Goal: Task Accomplishment & Management: Manage account settings

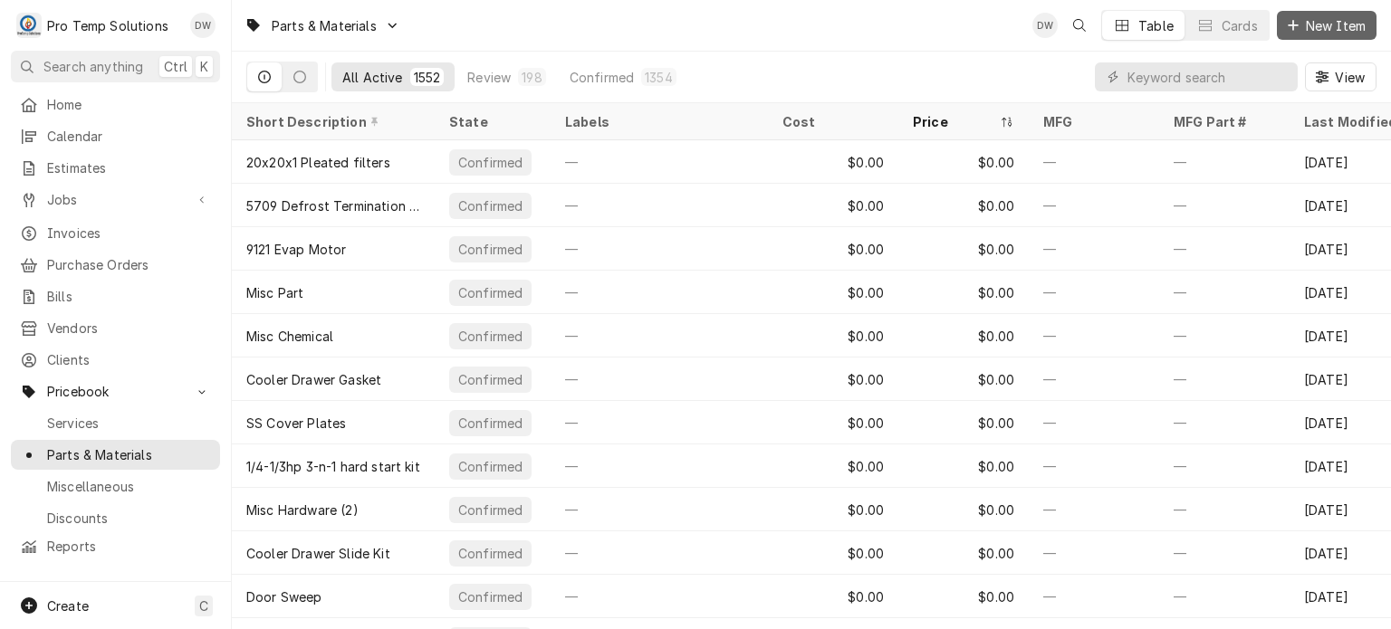
click at [1298, 30] on div "Dynamic Content Wrapper" at bounding box center [1293, 25] width 18 height 18
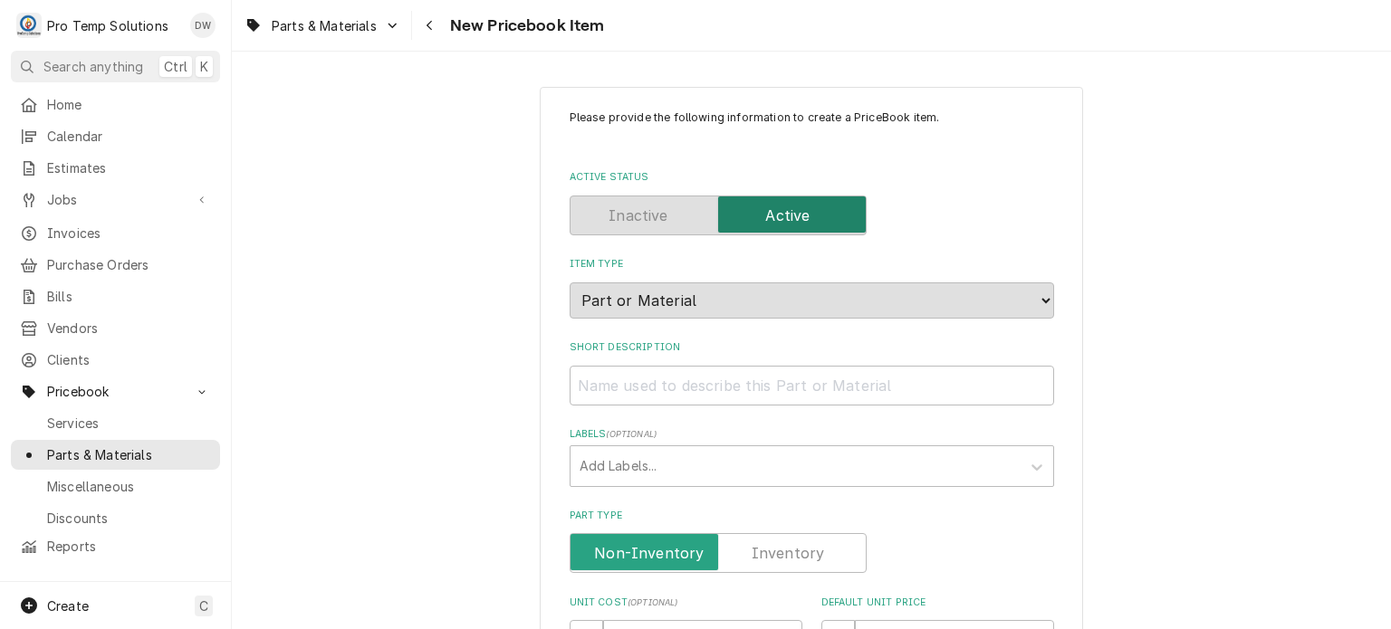
scroll to position [650, 0]
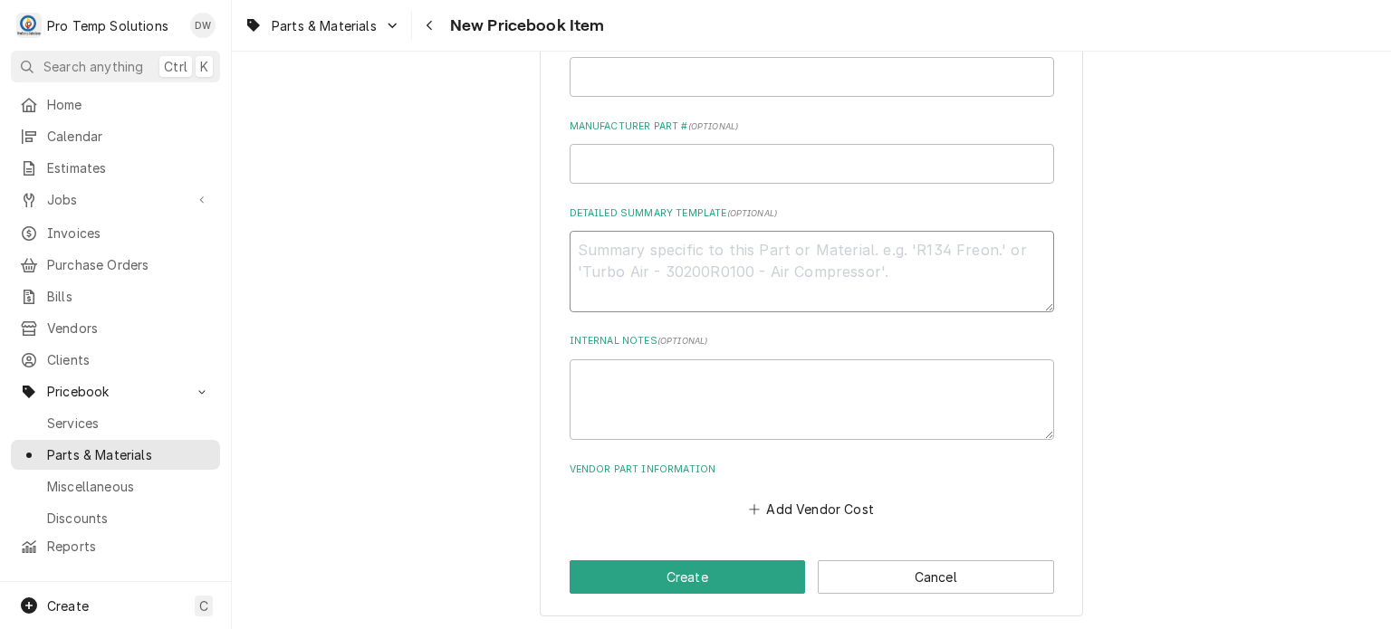
click at [739, 263] on textarea "Detailed Summary Template ( optional )" at bounding box center [811, 271] width 484 height 81
paste textarea "PT #HOS4A2772-02 WATER VALVE LIST: $125.00"
type textarea "x"
type textarea "PT #HOS4A2772-02 WATER VALVE LIST: $125.00"
type textarea "x"
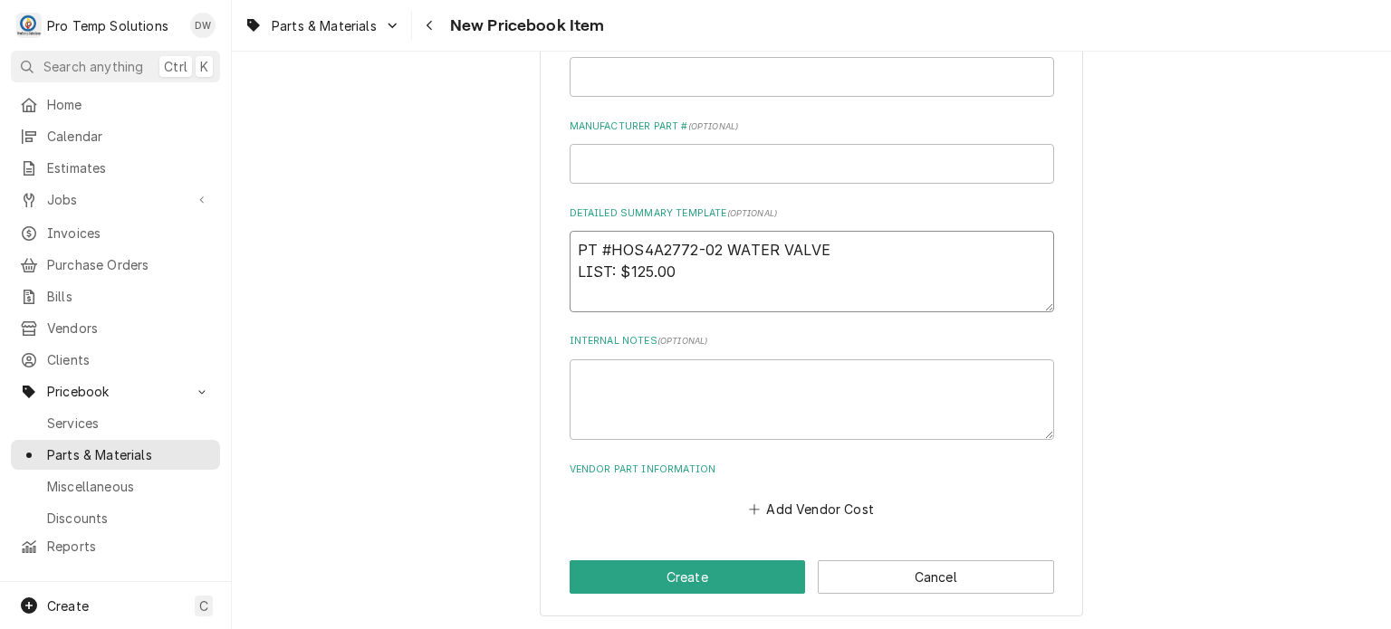
drag, startPoint x: 858, startPoint y: 236, endPoint x: 493, endPoint y: 202, distance: 366.5
click at [493, 202] on div "Please provide the following information to create a PriceBook item. Active Sta…" at bounding box center [811, 27] width 1159 height 1212
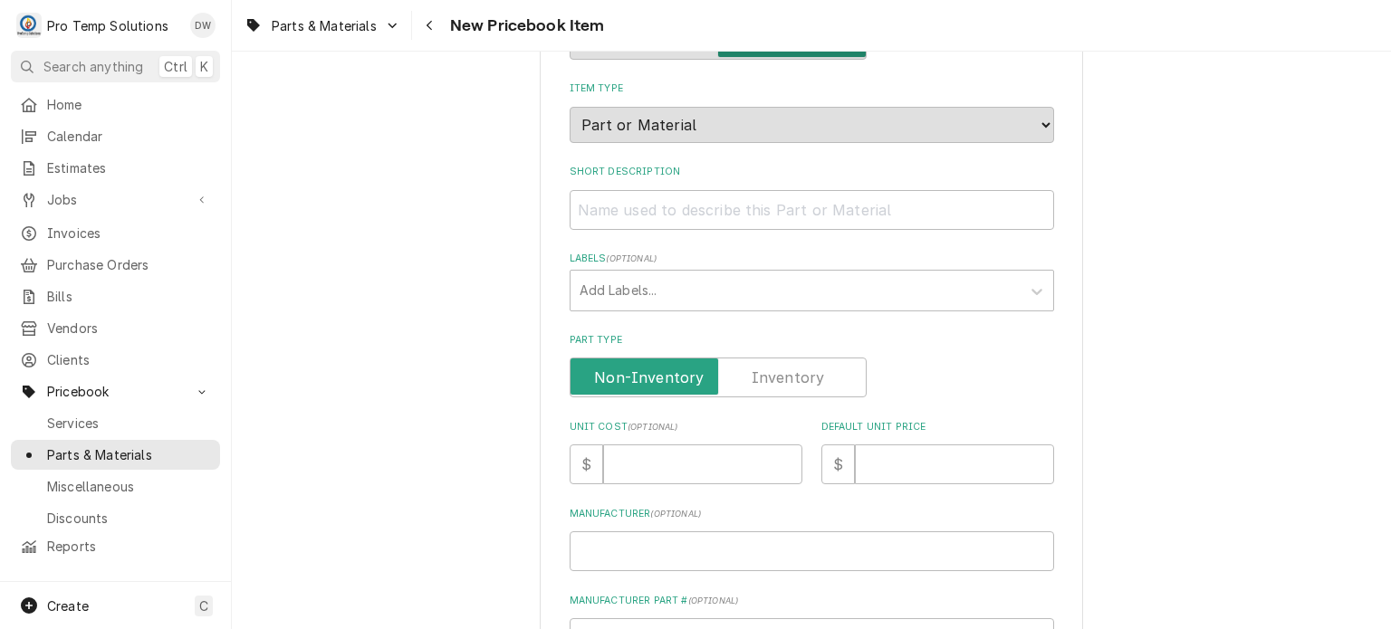
scroll to position [167, 0]
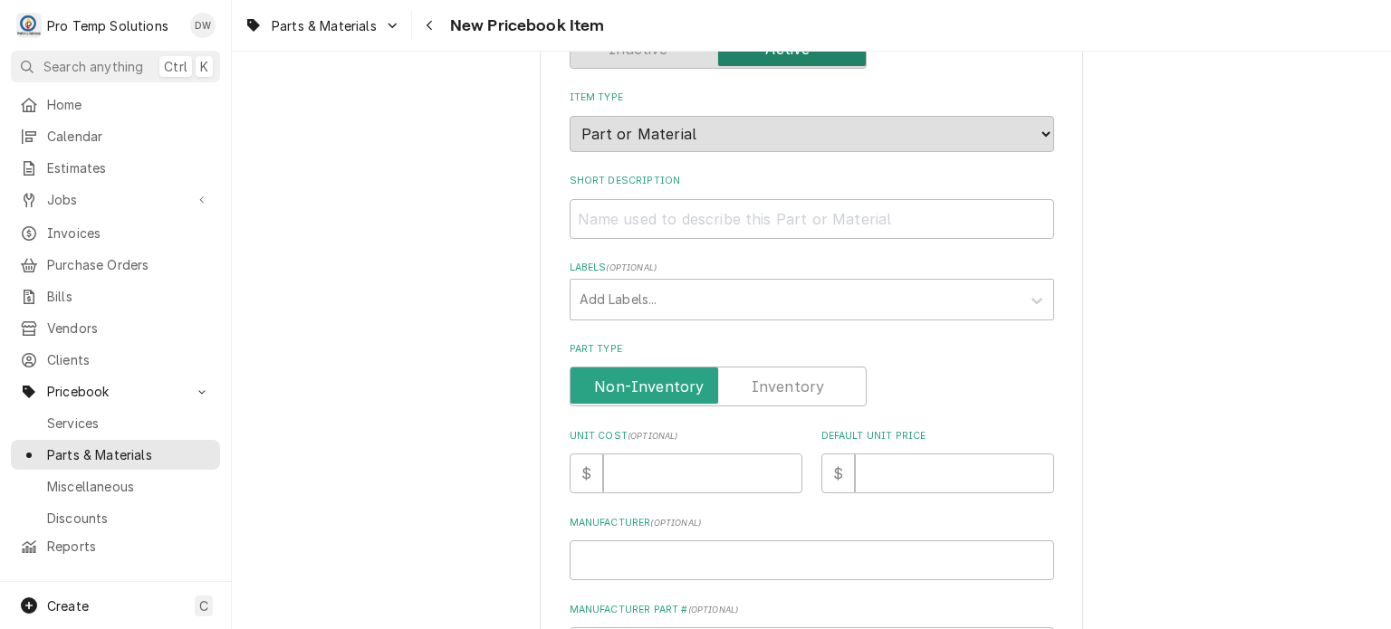
type textarea "PT #HOS4A2772-02 WATER VALVE LIST: $125.00"
click at [697, 215] on input "Short Description" at bounding box center [811, 219] width 484 height 40
paste input "PT #HOS4A2772-02 WATER VALVE"
type textarea "x"
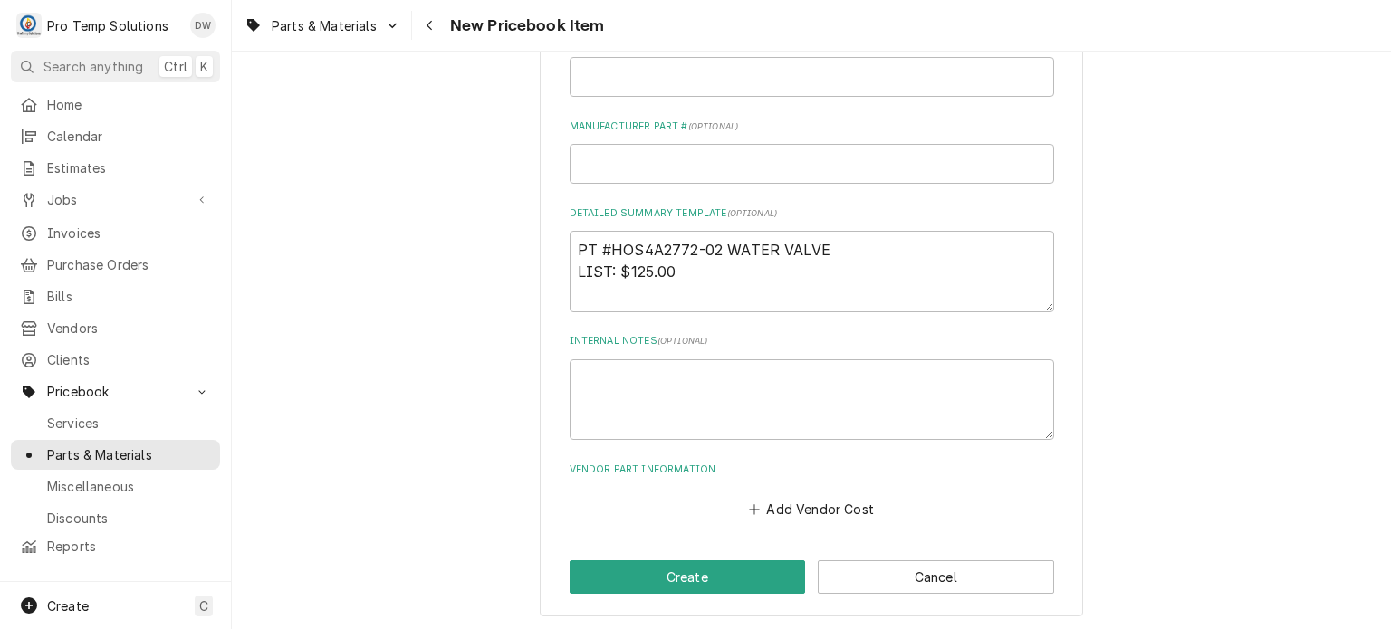
type input "PT #HOS4A2772-02 WATER VALVE"
drag, startPoint x: 680, startPoint y: 273, endPoint x: 618, endPoint y: 270, distance: 61.7
click at [618, 270] on textarea "PT #HOS4A2772-02 WATER VALVE LIST: $125.00" at bounding box center [811, 271] width 484 height 81
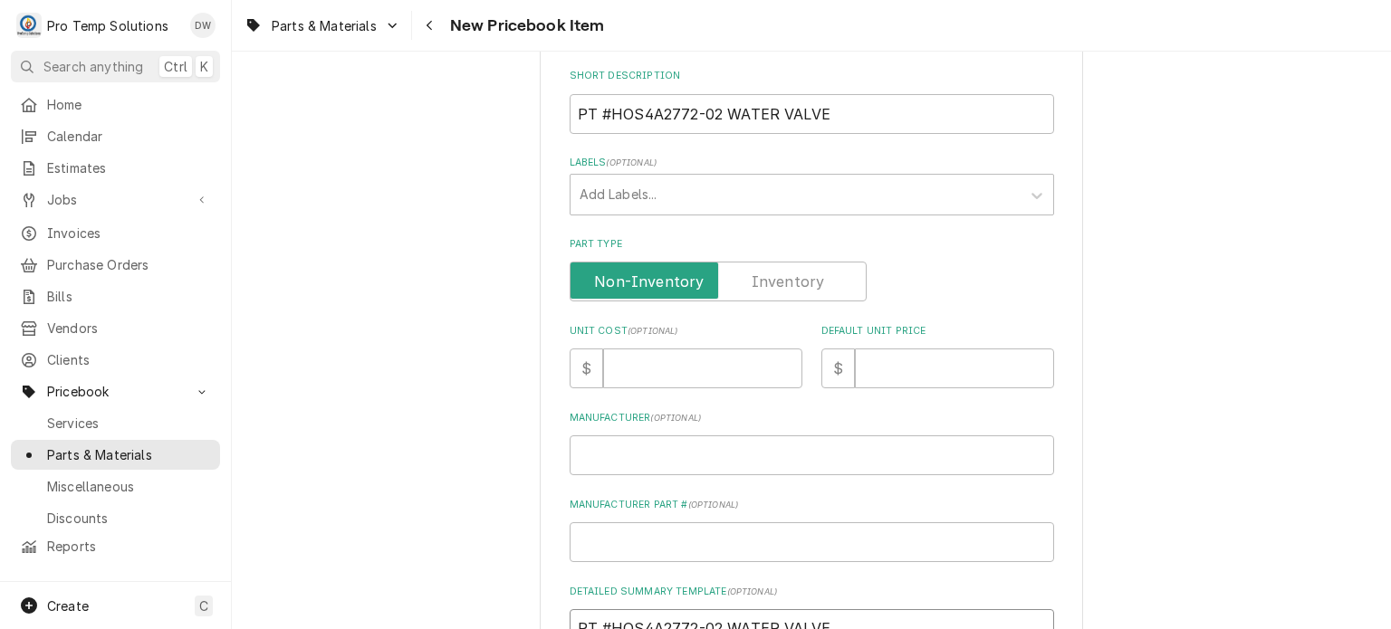
scroll to position [239, 0]
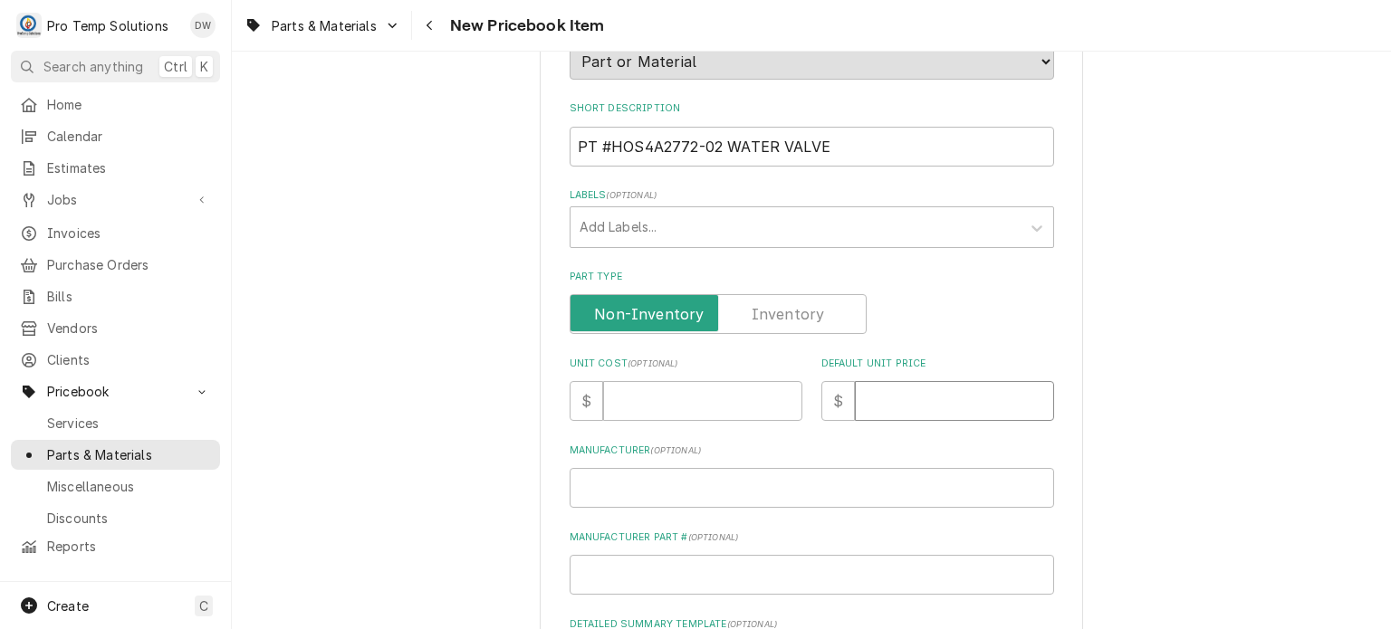
click at [907, 407] on input "Default Unit Price" at bounding box center [954, 401] width 199 height 40
paste input "125.00"
type textarea "x"
type input "125.00"
click at [640, 381] on input "Unit Cost ( optional )" at bounding box center [702, 401] width 199 height 40
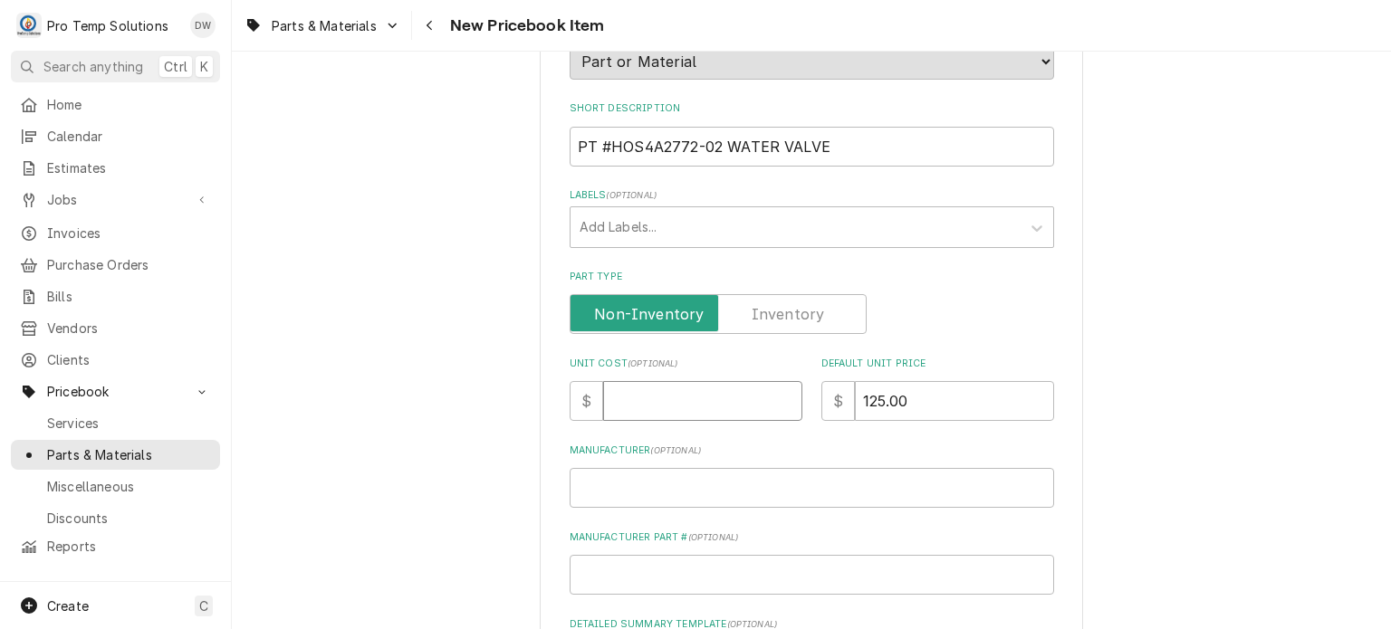
paste input "92.37"
type textarea "x"
type input "92.37"
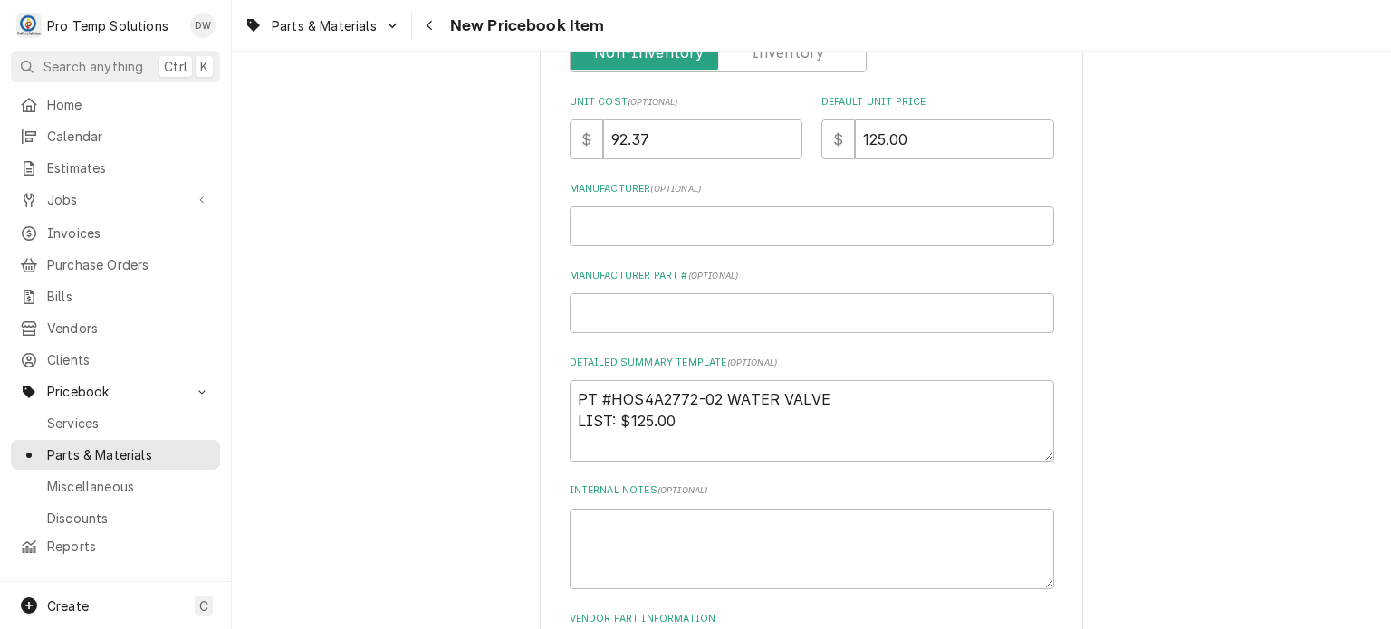
scroll to position [0, 0]
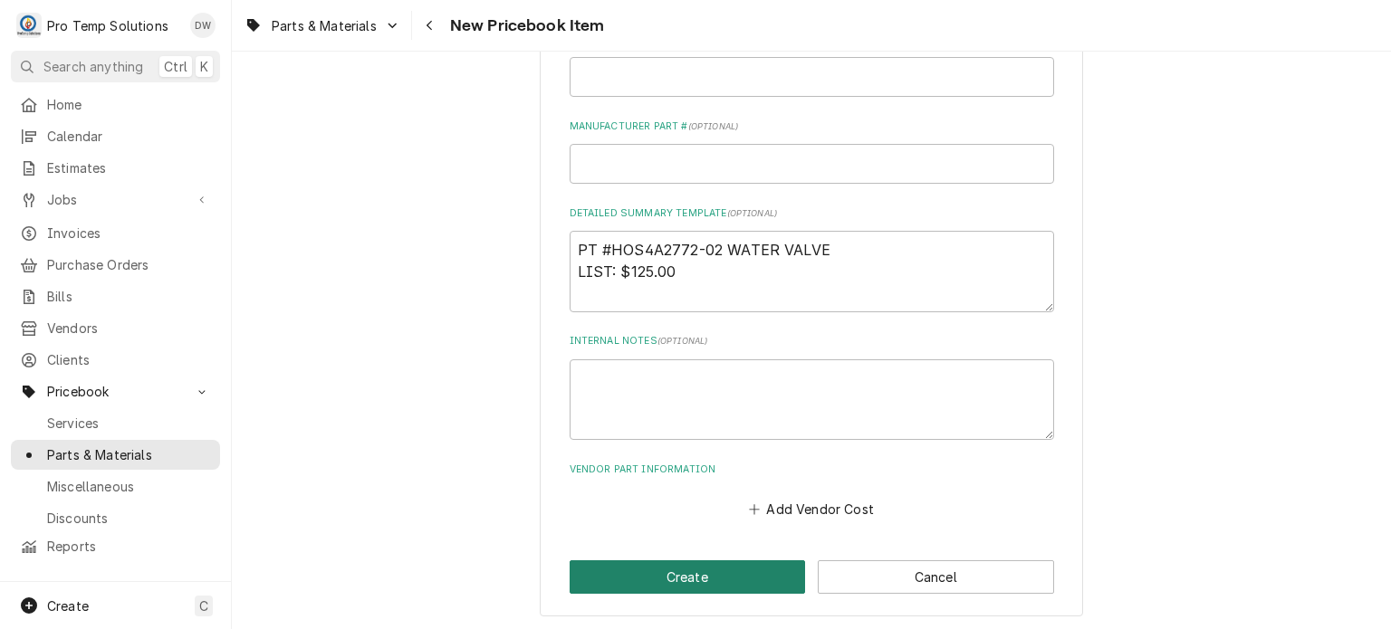
click at [676, 572] on button "Create" at bounding box center [687, 576] width 236 height 33
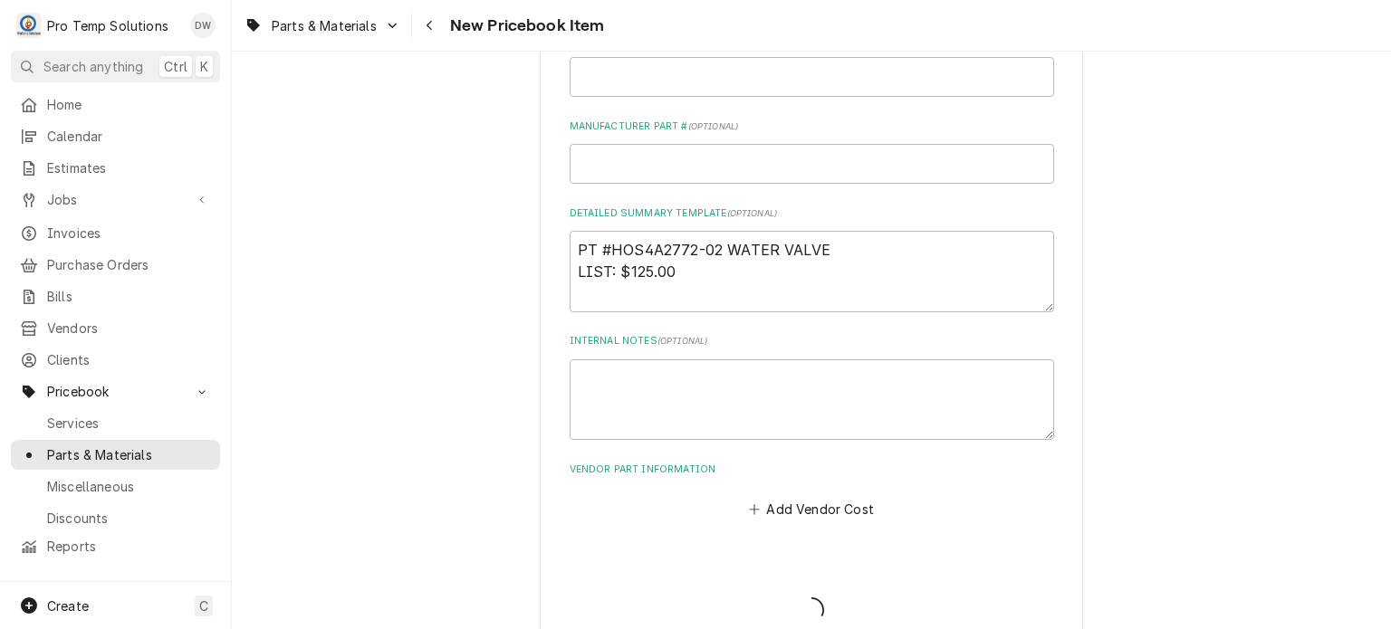
type textarea "x"
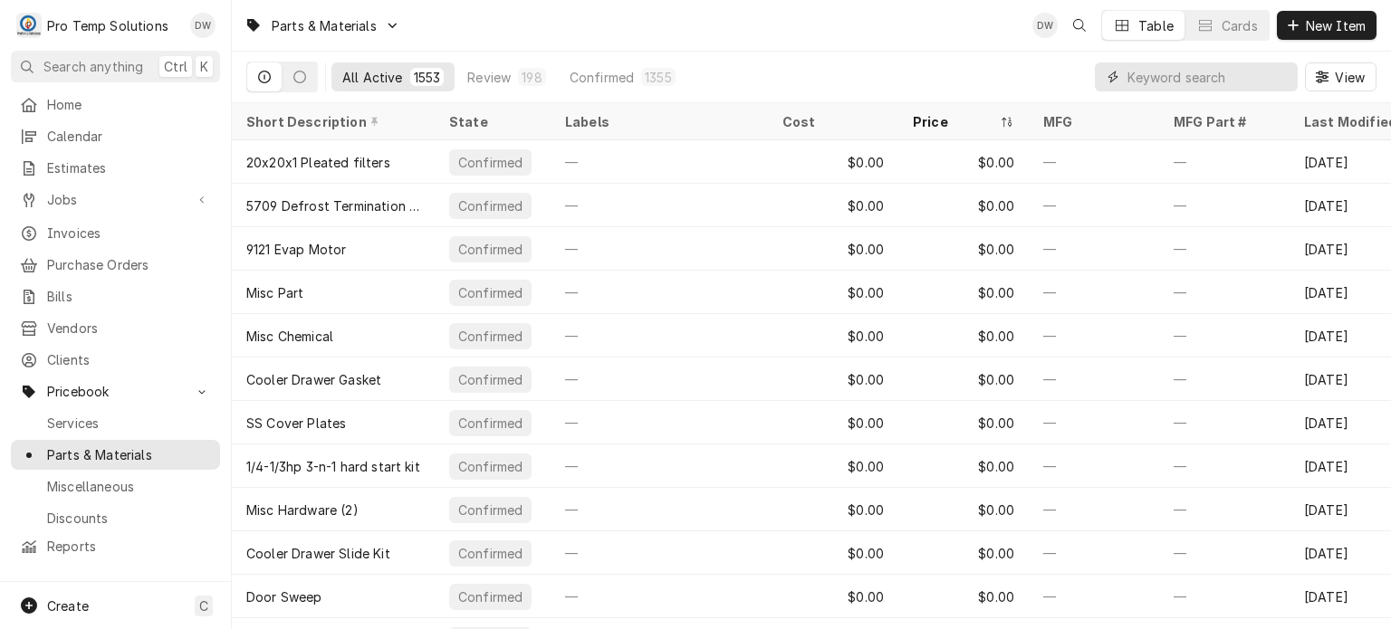
click at [1154, 83] on input "Dynamic Content Wrapper" at bounding box center [1207, 76] width 161 height 29
paste input "92.37"
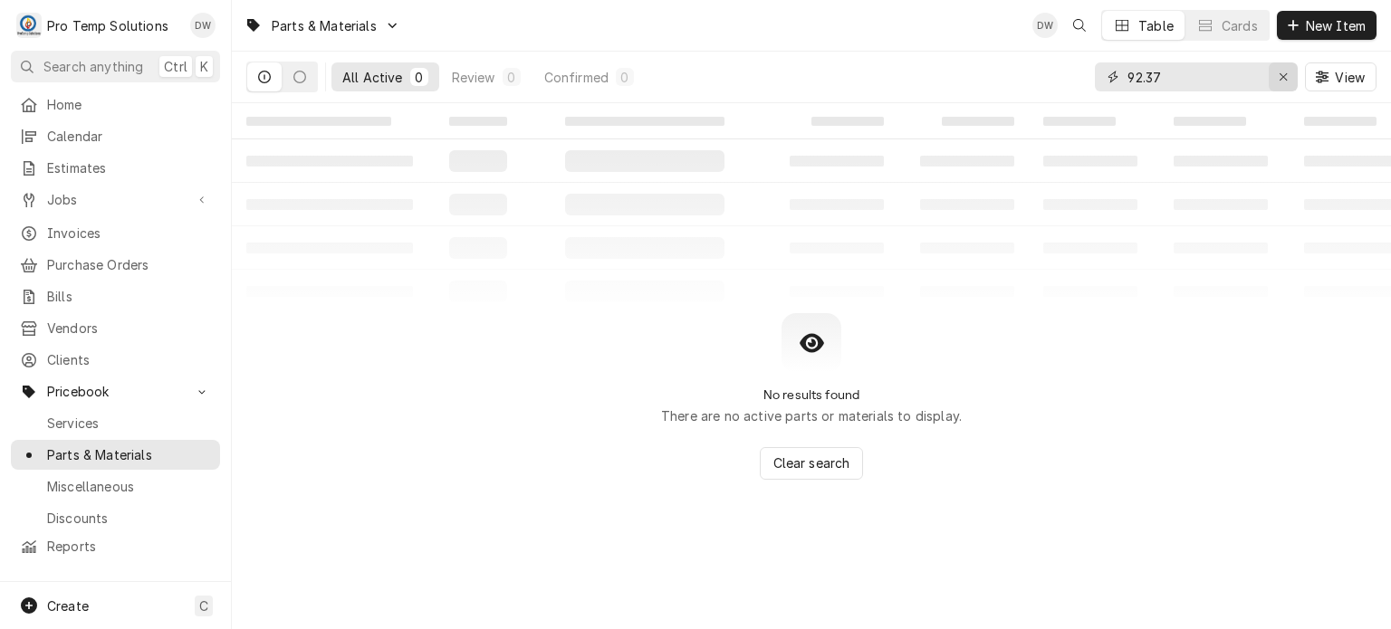
type input "92.37"
click at [1282, 79] on icon "Erase input" at bounding box center [1283, 77] width 10 height 13
paste input "92.37"
drag, startPoint x: 1222, startPoint y: 81, endPoint x: 1065, endPoint y: 87, distance: 157.7
click at [1065, 87] on div "All Active 0 Review 0 Confirmed 0 92.37 View" at bounding box center [811, 77] width 1130 height 51
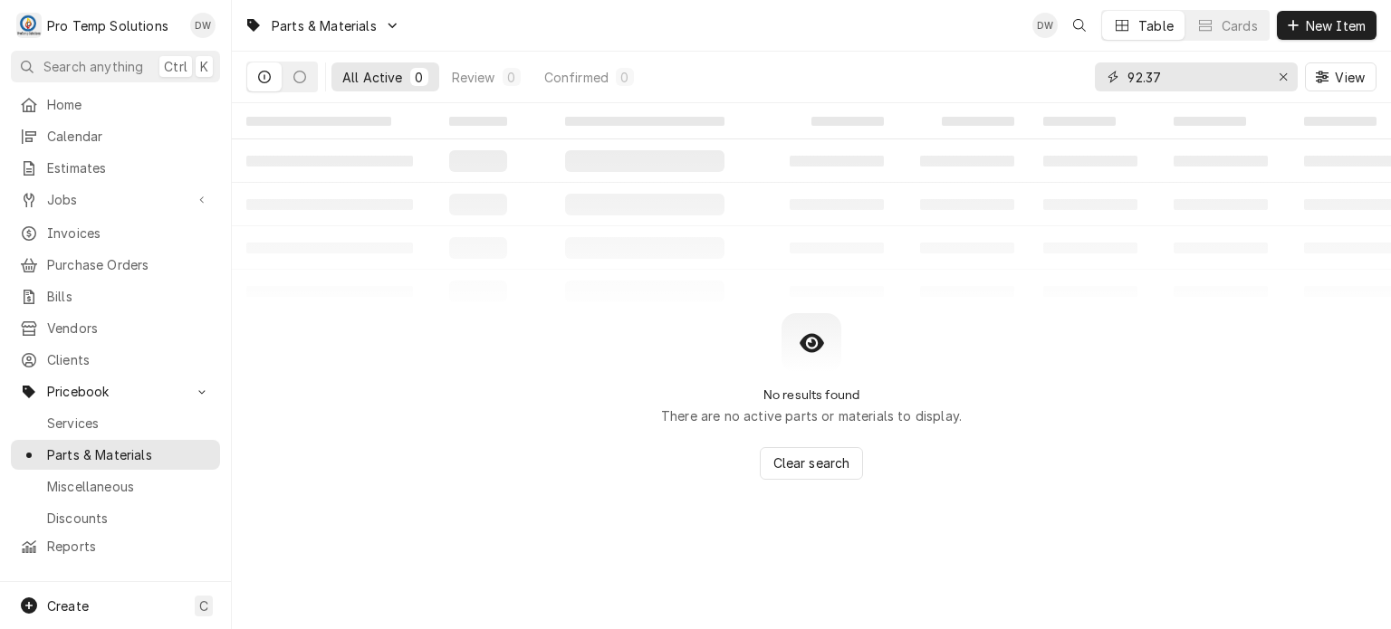
paste input "HOS4A2772-02"
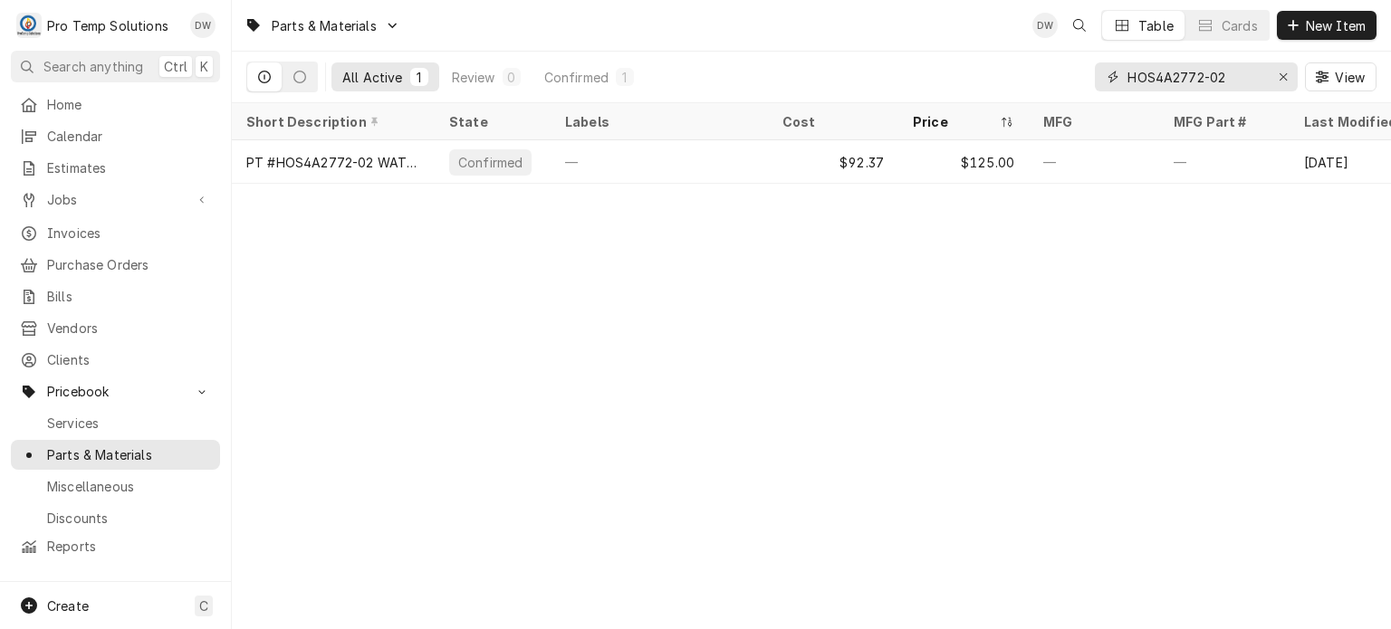
type input "HOS4A2772-02"
click at [1312, 25] on span "New Item" at bounding box center [1335, 25] width 67 height 19
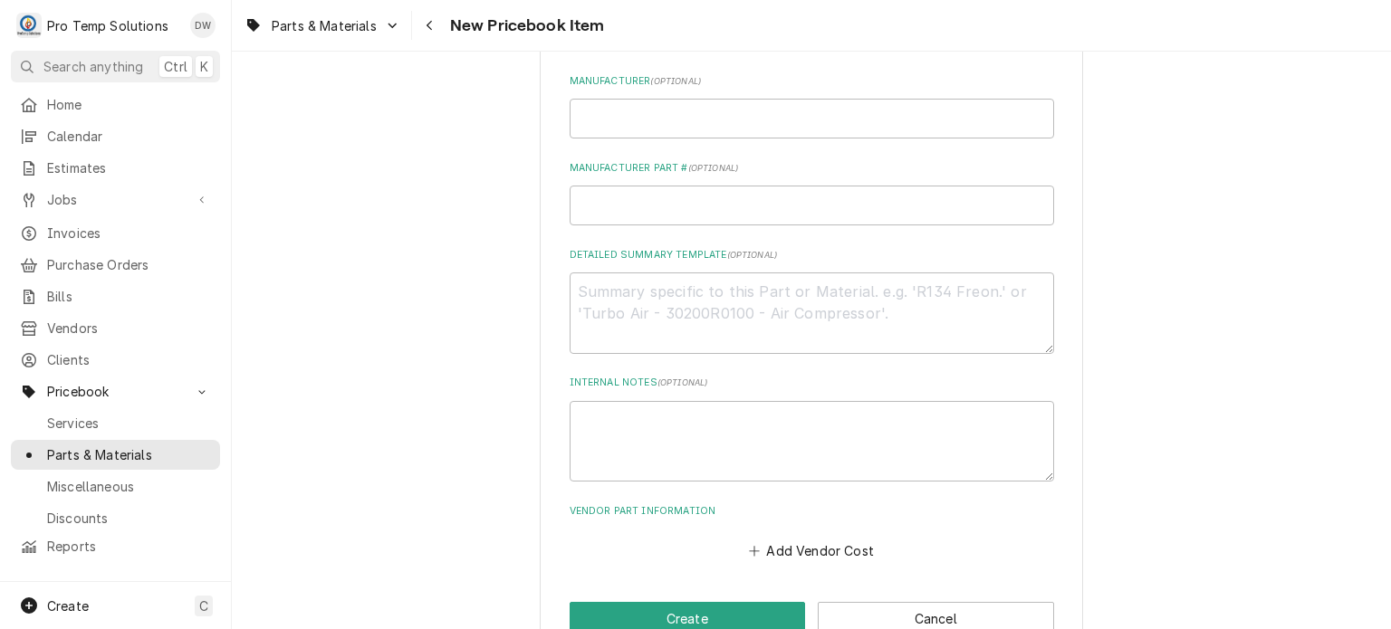
scroll to position [650, 0]
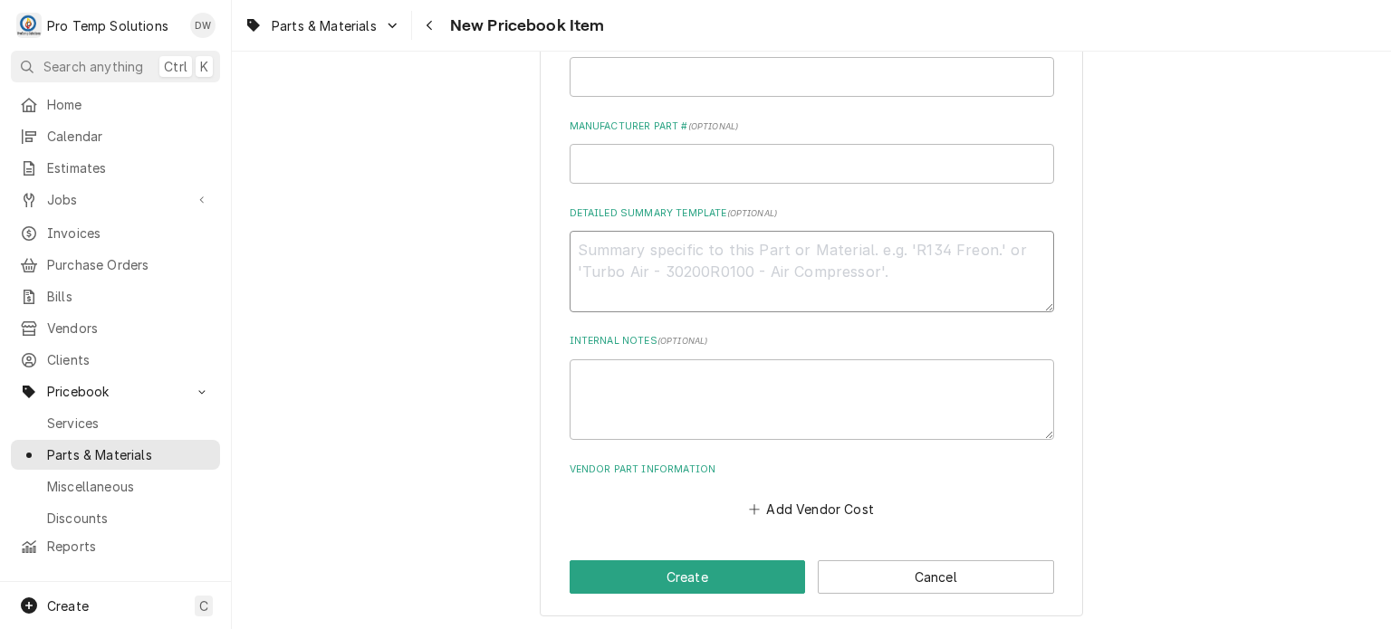
click at [813, 248] on textarea "Detailed Summary Template ( optional )" at bounding box center [811, 271] width 484 height 81
paste textarea "PT#ALT5025403 Kit, Srv Solenoid Valve, 208/240V LIST: $69.00"
type textarea "x"
type textarea "PT#ALT5025403 Kit, Srv Solenoid Valve, 208/240V LIST: $69.00"
type textarea "x"
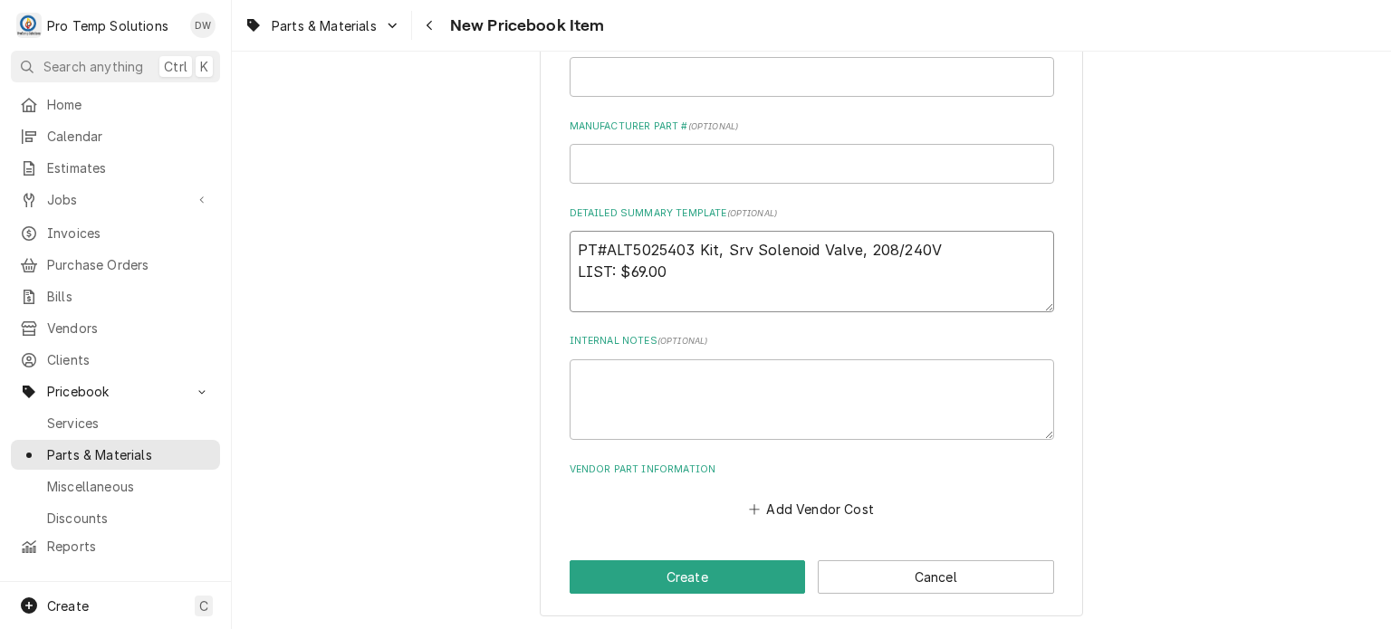
drag, startPoint x: 985, startPoint y: 243, endPoint x: 526, endPoint y: 187, distance: 462.4
click at [526, 187] on div "Please provide the following information to create a PriceBook item. Active Sta…" at bounding box center [811, 27] width 1159 height 1212
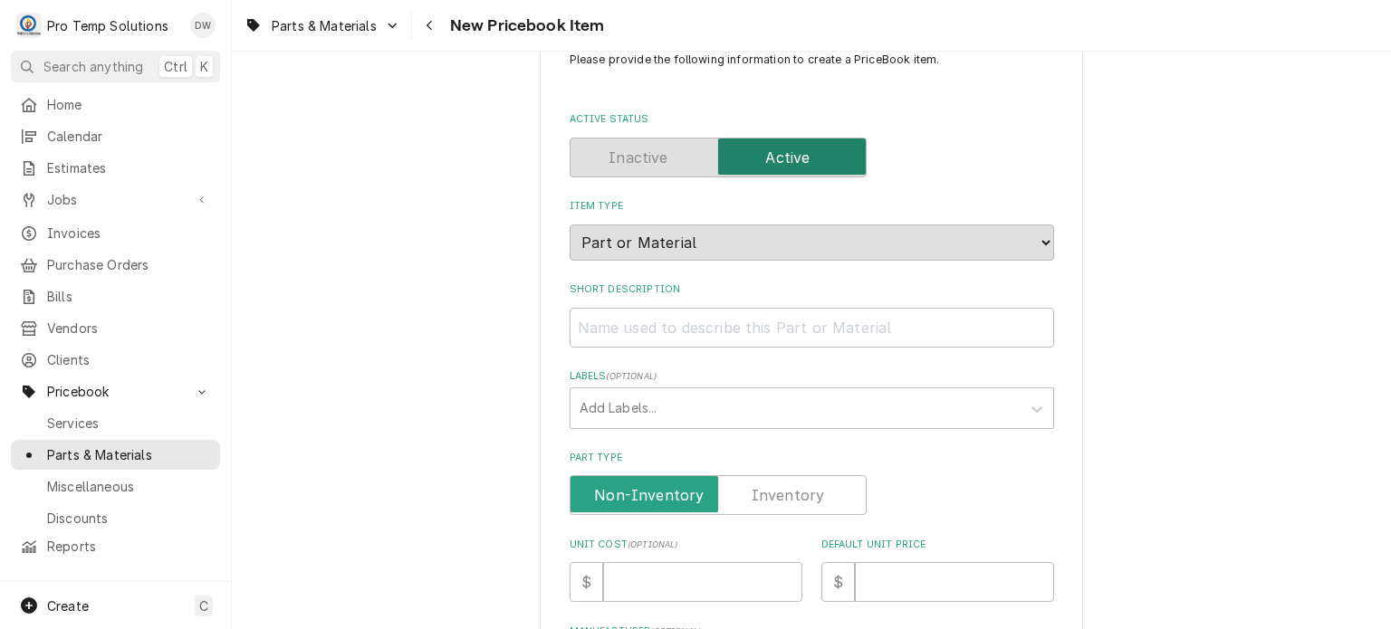
scroll to position [58, 0]
type textarea "PT#ALT5025403 Kit, Srv Solenoid Valve, 208/240V LIST: $69.00"
click at [708, 335] on input "Short Description" at bounding box center [811, 328] width 484 height 40
paste input "PT#ALT5025403 Kit, Srv Solenoid Valve, 208/240V"
type textarea "x"
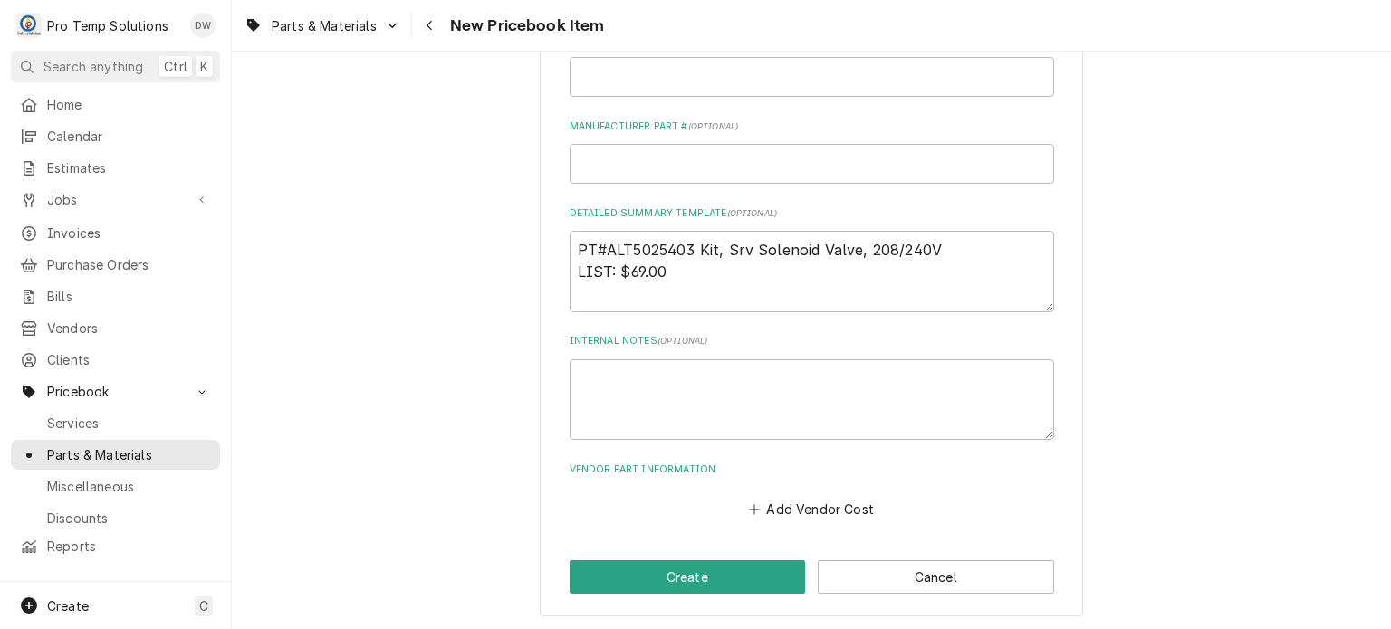
scroll to position [648, 0]
type input "PT#ALT5025403 Kit, Srv Solenoid Valve, 208/240V"
drag, startPoint x: 611, startPoint y: 272, endPoint x: 669, endPoint y: 276, distance: 58.1
click at [669, 276] on textarea "PT#ALT5025403 Kit, Srv Solenoid Valve, 208/240V LIST: $69.00" at bounding box center [811, 273] width 484 height 81
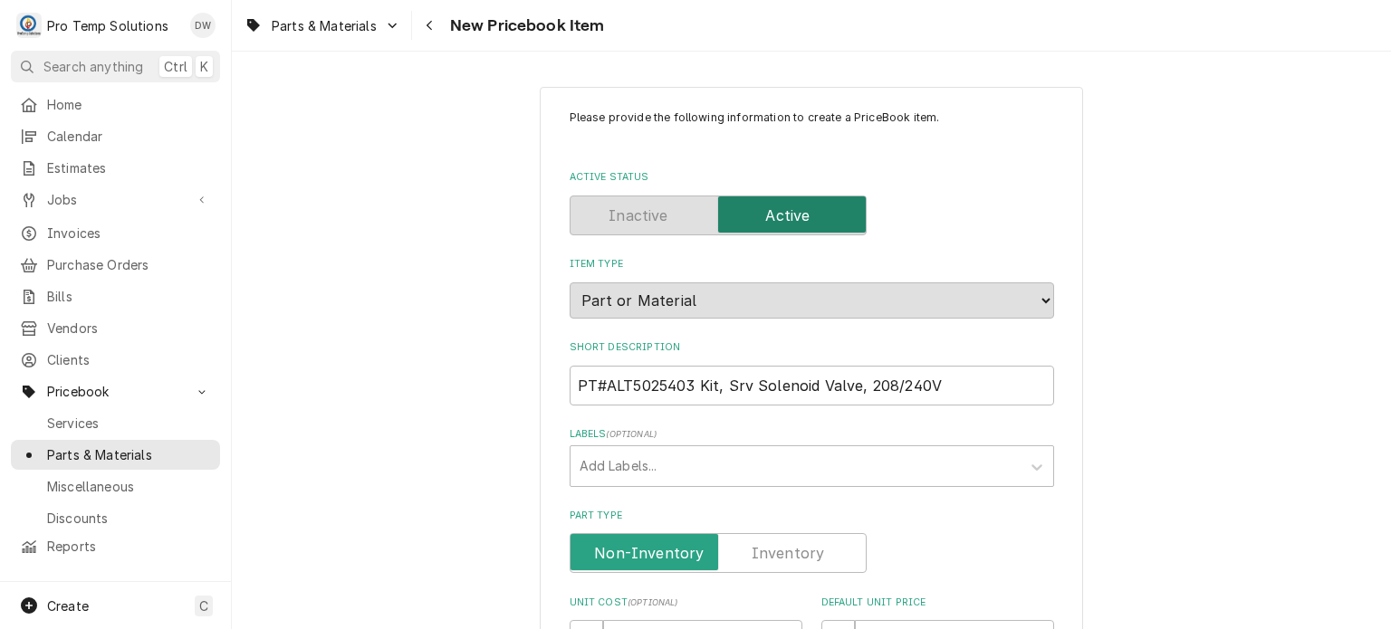
scroll to position [193, 0]
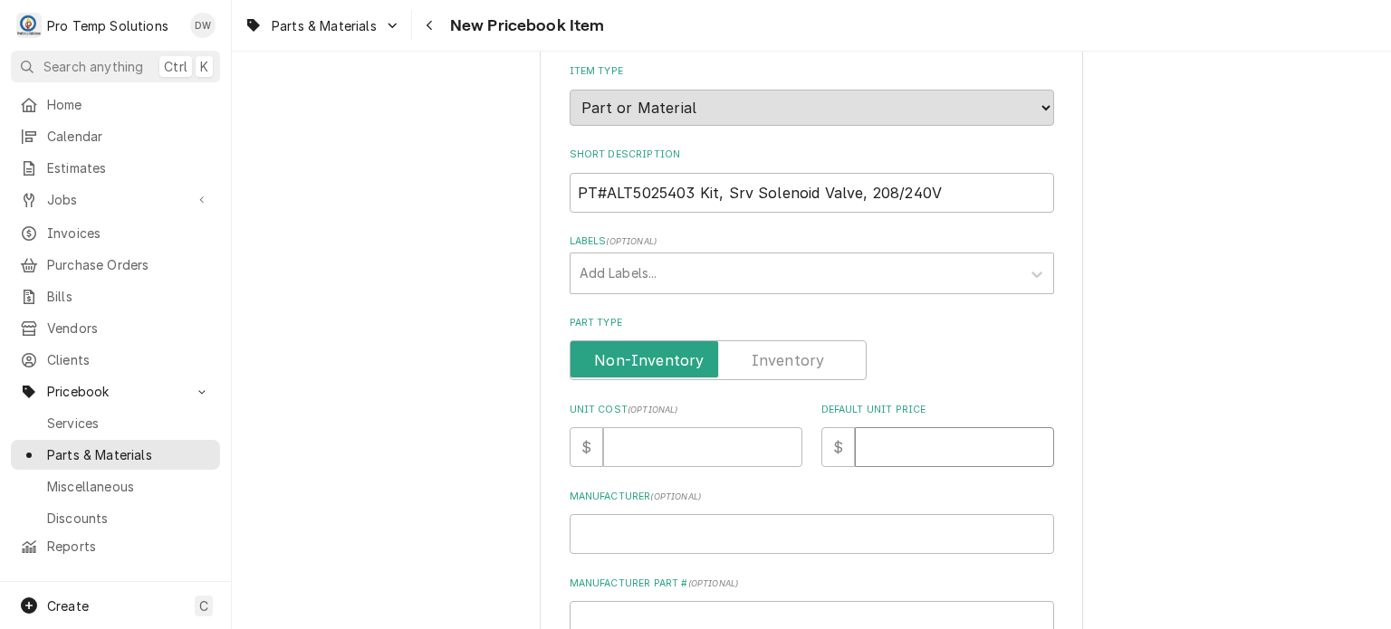
click at [898, 427] on input "Default Unit Price" at bounding box center [954, 447] width 199 height 40
paste input "69.00"
type textarea "x"
type input "69.00"
click at [678, 441] on input "Unit Cost ( optional )" at bounding box center [702, 447] width 199 height 40
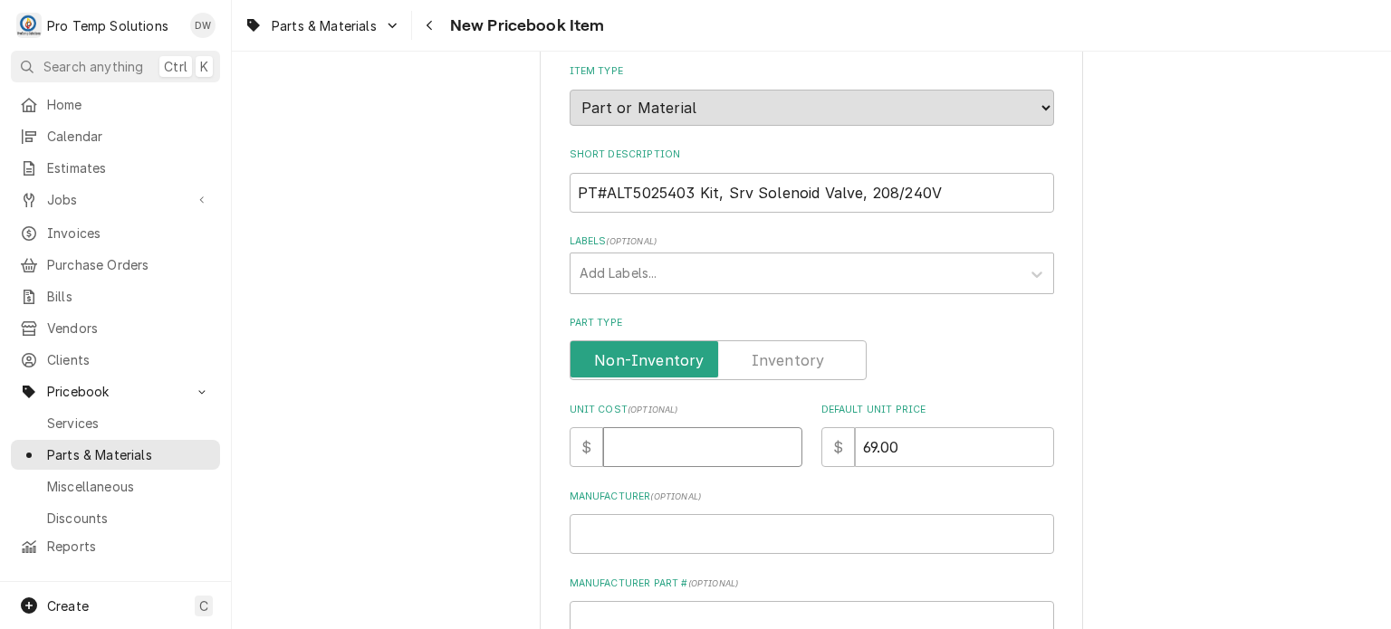
paste input "46.92"
type textarea "x"
type input "46.92"
click at [387, 231] on div "Please provide the following information to create a PriceBook item. Active Sta…" at bounding box center [811, 484] width 1159 height 1212
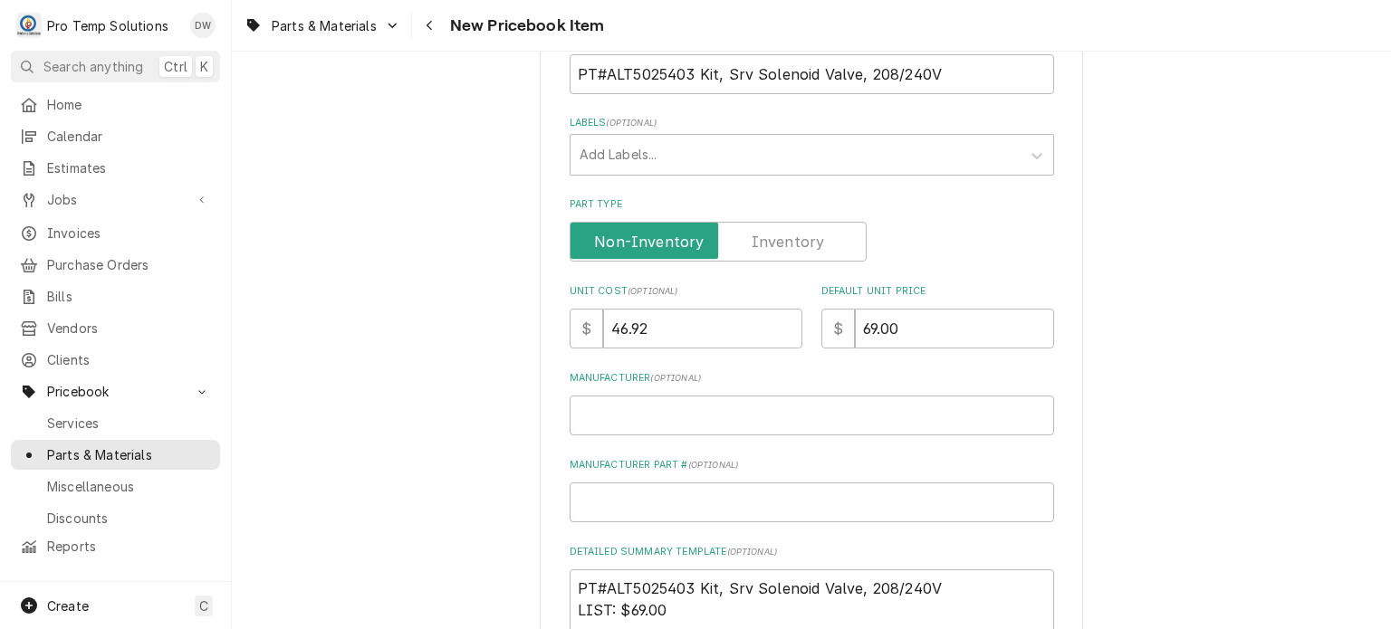
scroll to position [0, 0]
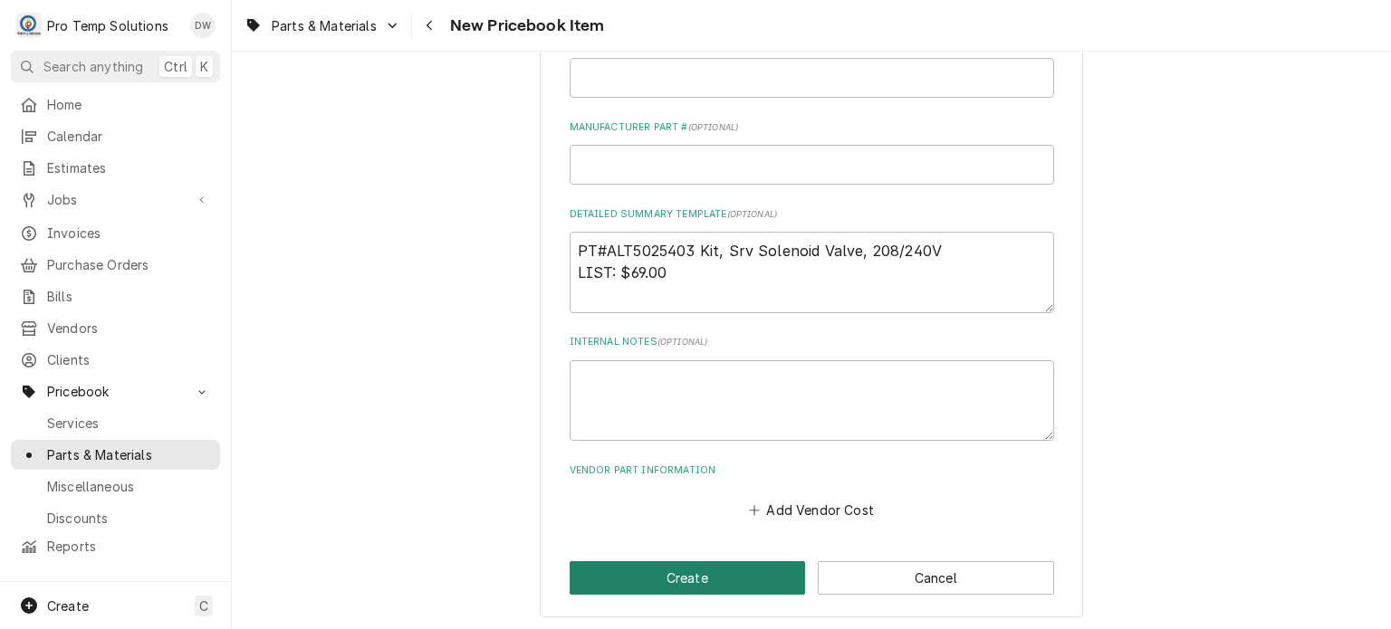
click at [615, 581] on button "Create" at bounding box center [687, 577] width 236 height 33
type textarea "x"
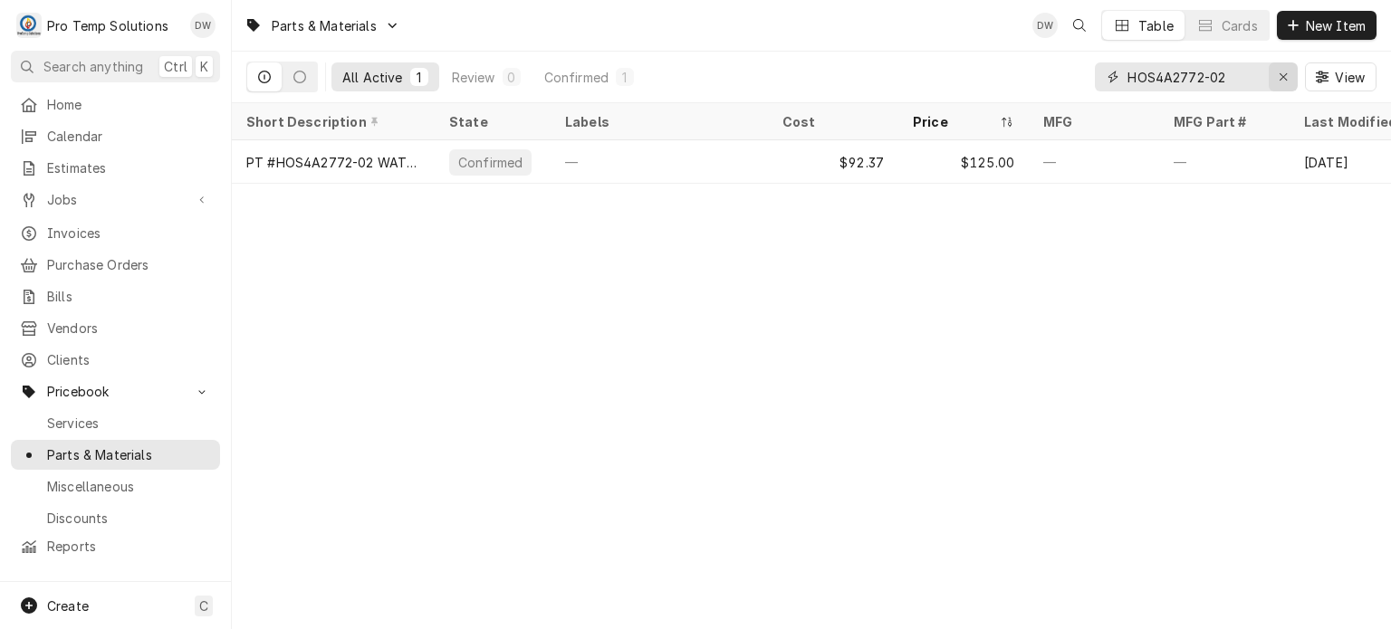
click at [1292, 81] on button "Erase input" at bounding box center [1282, 76] width 29 height 29
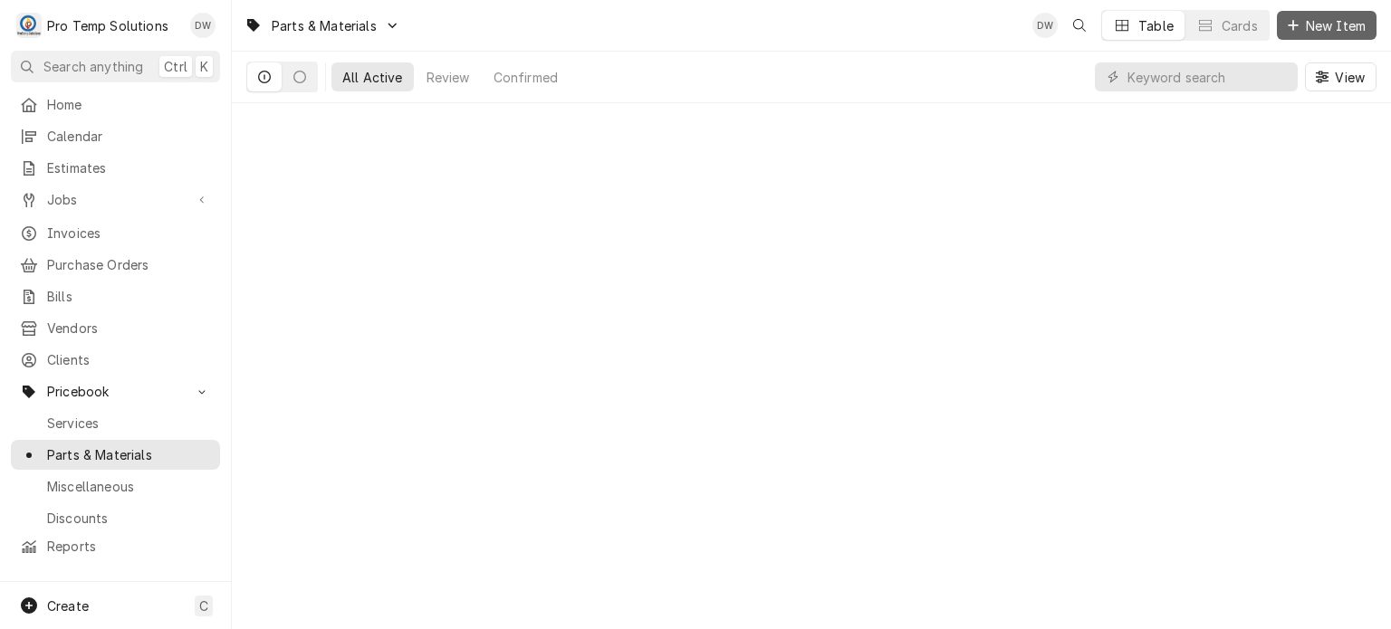
click at [1328, 29] on span "New Item" at bounding box center [1335, 25] width 67 height 19
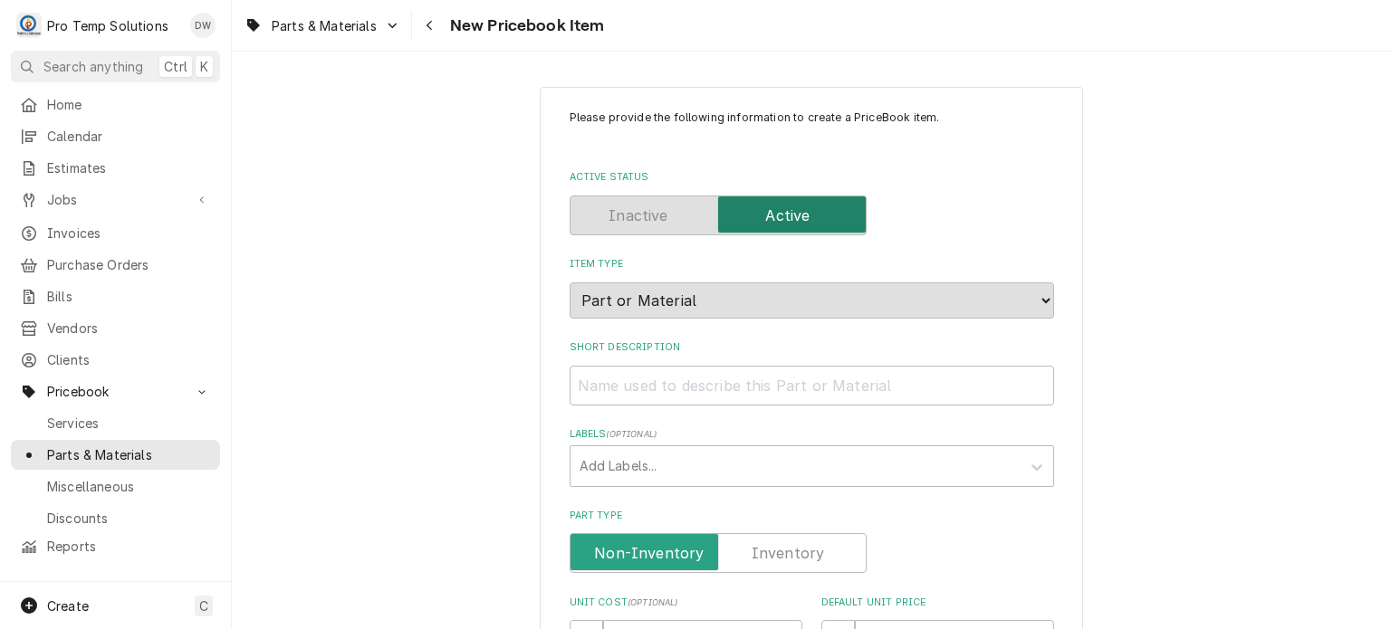
type textarea "x"
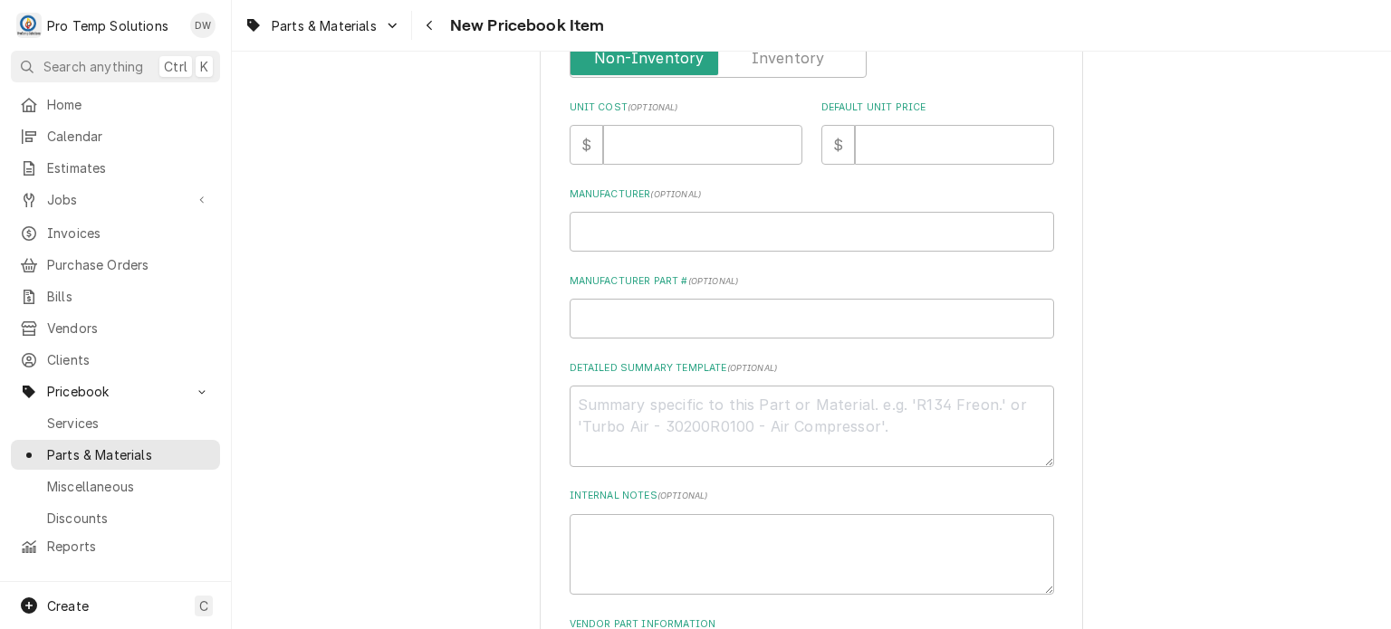
scroll to position [494, 0]
click at [724, 439] on textarea "Detailed Summary Template ( optional )" at bounding box center [811, 427] width 484 height 81
paste textarea "PT #UNXKPE1057B CONTROL BOARD KIT LIST: $1,415.00"
type textarea "PT #UNXKPE1057B CONTROL BOARD KIT LIST: $1,415.00"
type textarea "x"
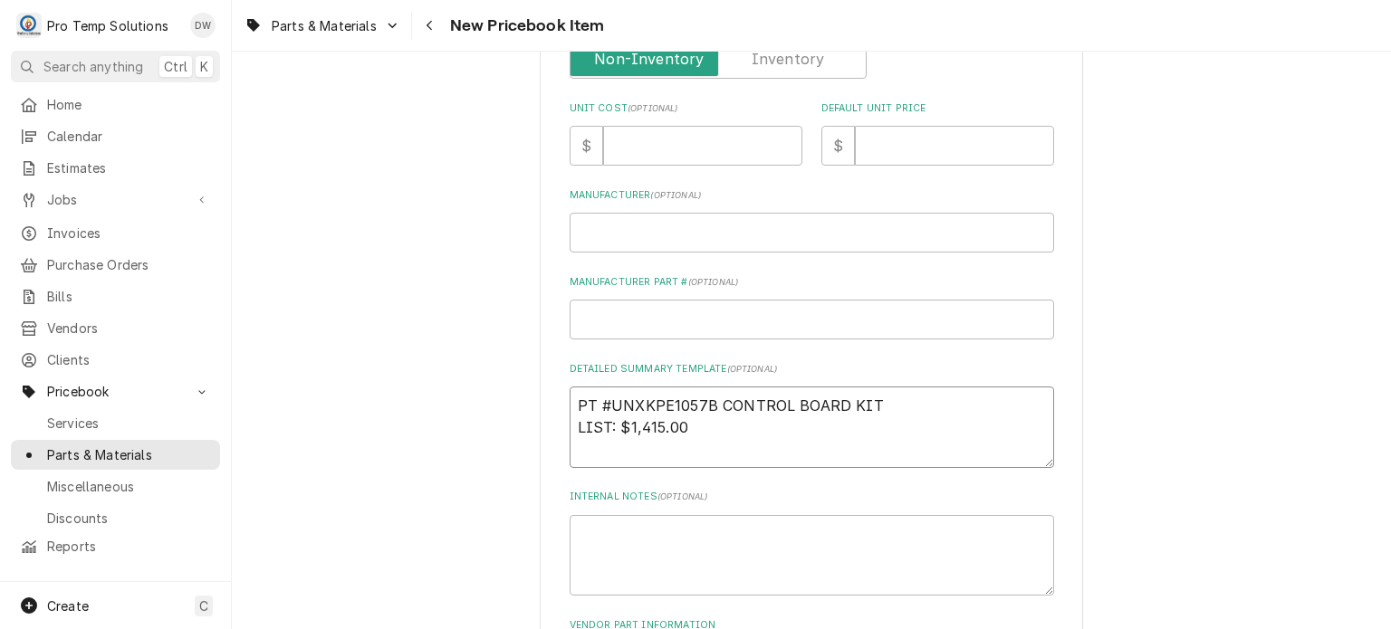
drag, startPoint x: 576, startPoint y: 395, endPoint x: 924, endPoint y: 371, distance: 349.4
click at [924, 371] on div "Detailed Summary Template ( optional ) PT #UNXKPE1057B CONTROL BOARD KIT LIST: …" at bounding box center [811, 415] width 484 height 106
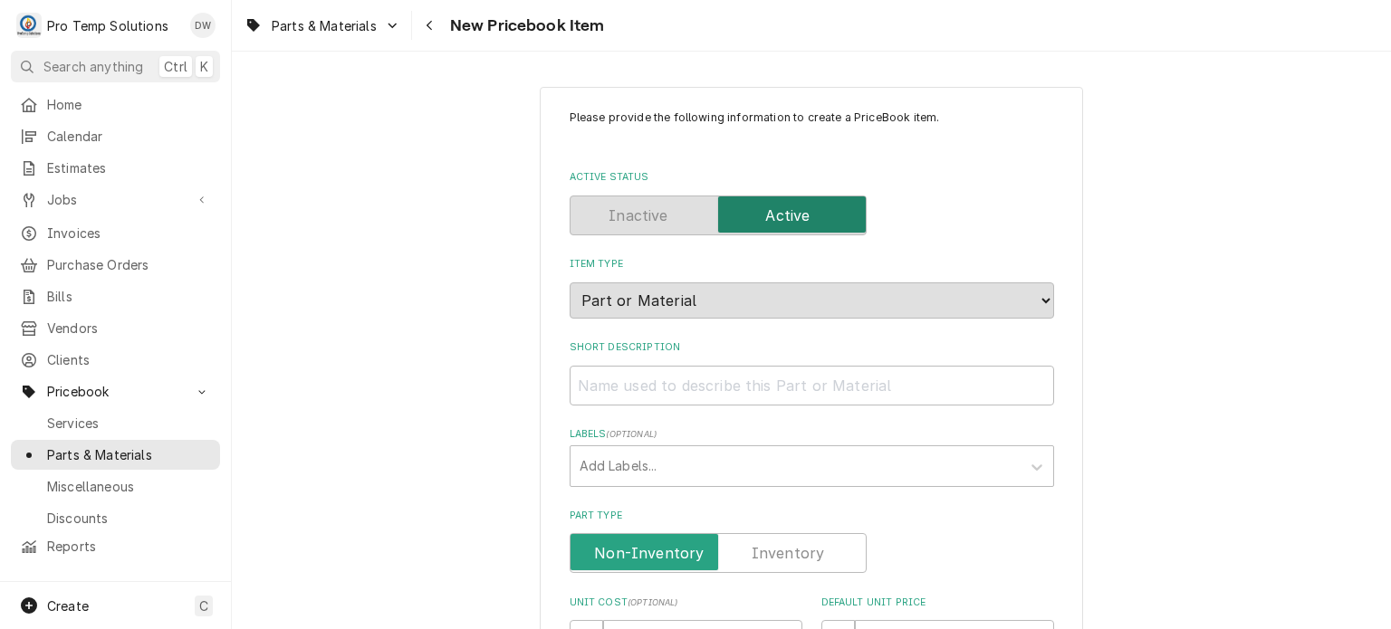
scroll to position [0, 0]
type textarea "PT #UNXKPE1057B CONTROL BOARD KIT LIST: $1,415.00"
click at [758, 367] on input "Short Description" at bounding box center [811, 386] width 484 height 40
paste input "PT #UNXKPE1057B CONTROL BOARD KIT"
type input "PT #UNXKPE1057B CONTROL BOARD KIT"
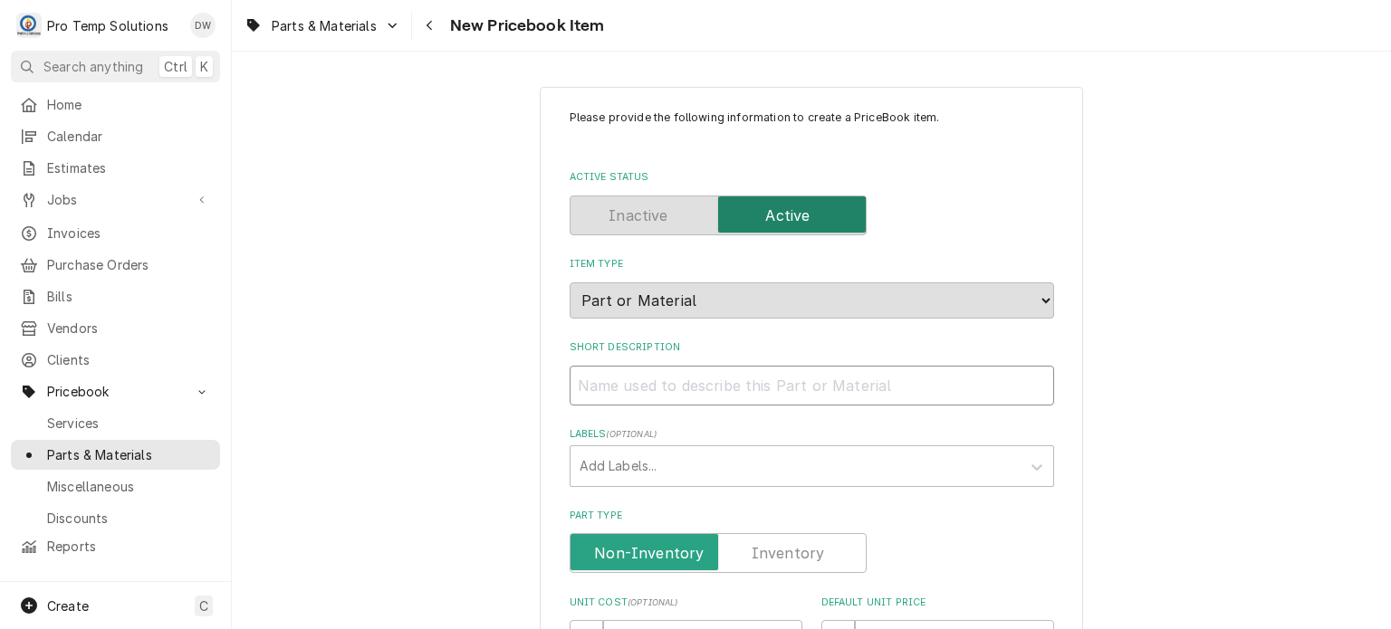
type textarea "x"
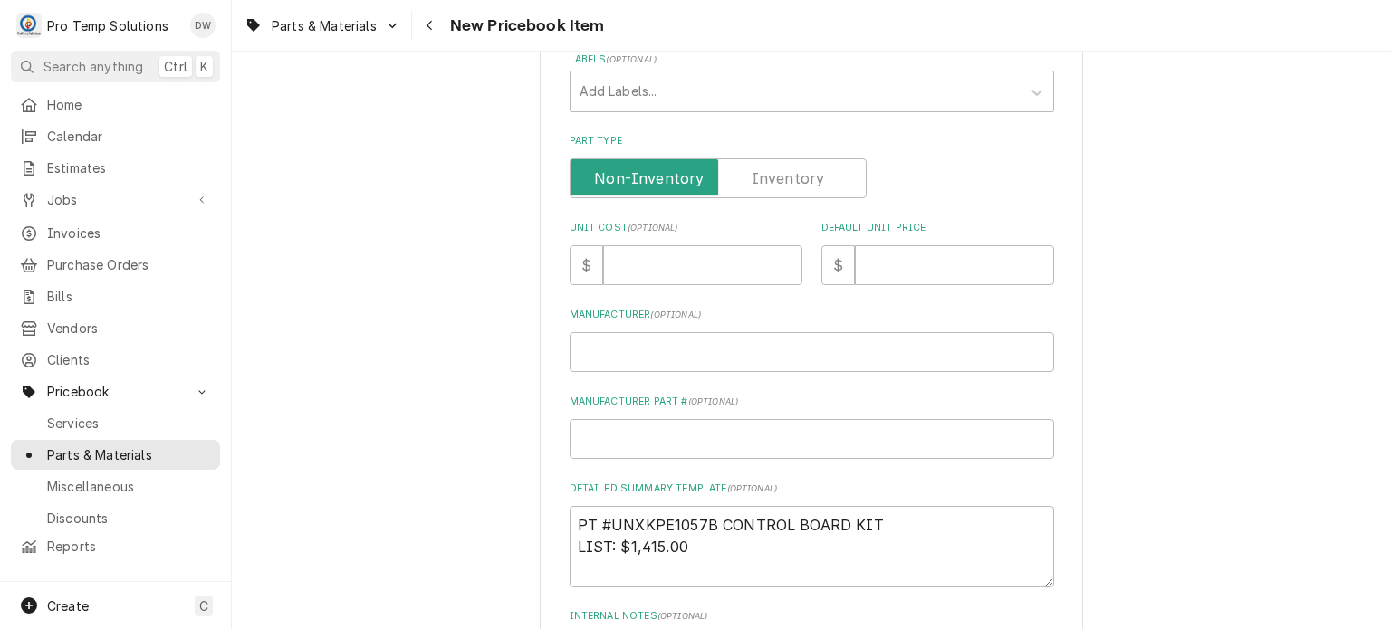
scroll to position [384, 0]
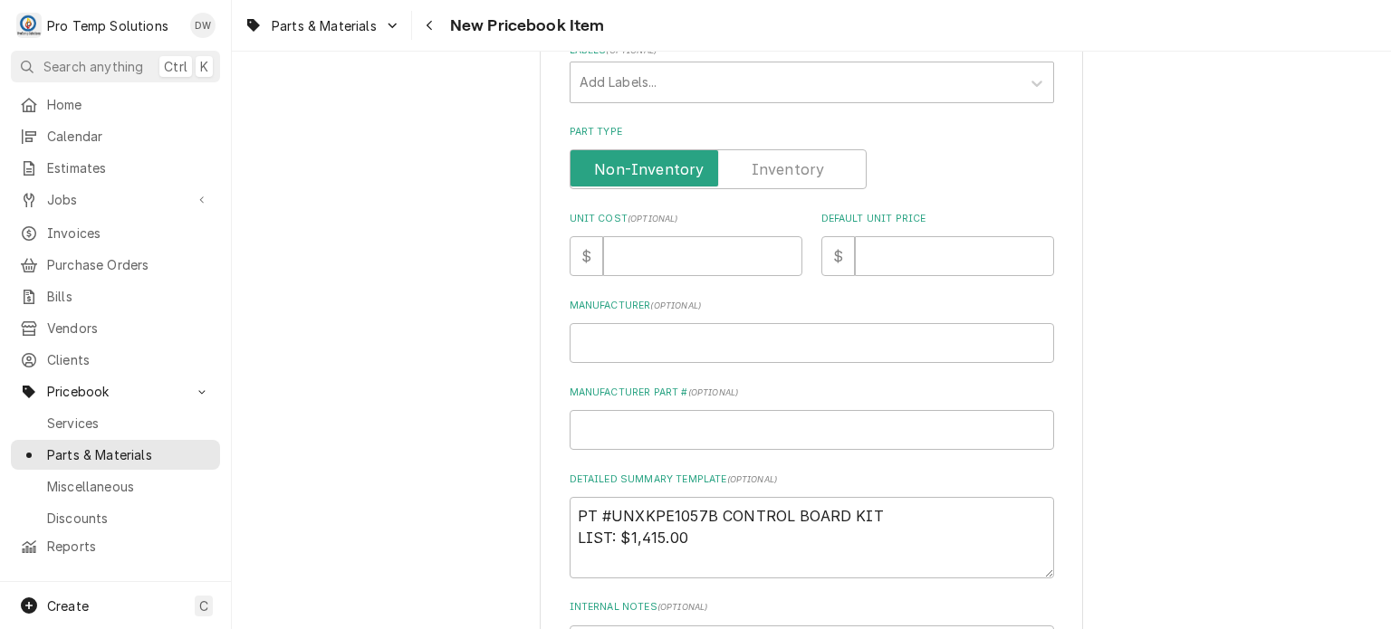
type input "PT #UNXKPE1057B CONTROL BOARD KIT"
drag, startPoint x: 617, startPoint y: 535, endPoint x: 705, endPoint y: 537, distance: 87.8
click at [705, 537] on textarea "PT #UNXKPE1057B CONTROL BOARD KIT LIST: $1,415.00" at bounding box center [811, 537] width 484 height 81
click at [892, 249] on input "Default Unit Price" at bounding box center [954, 256] width 199 height 40
paste input "1415.00"
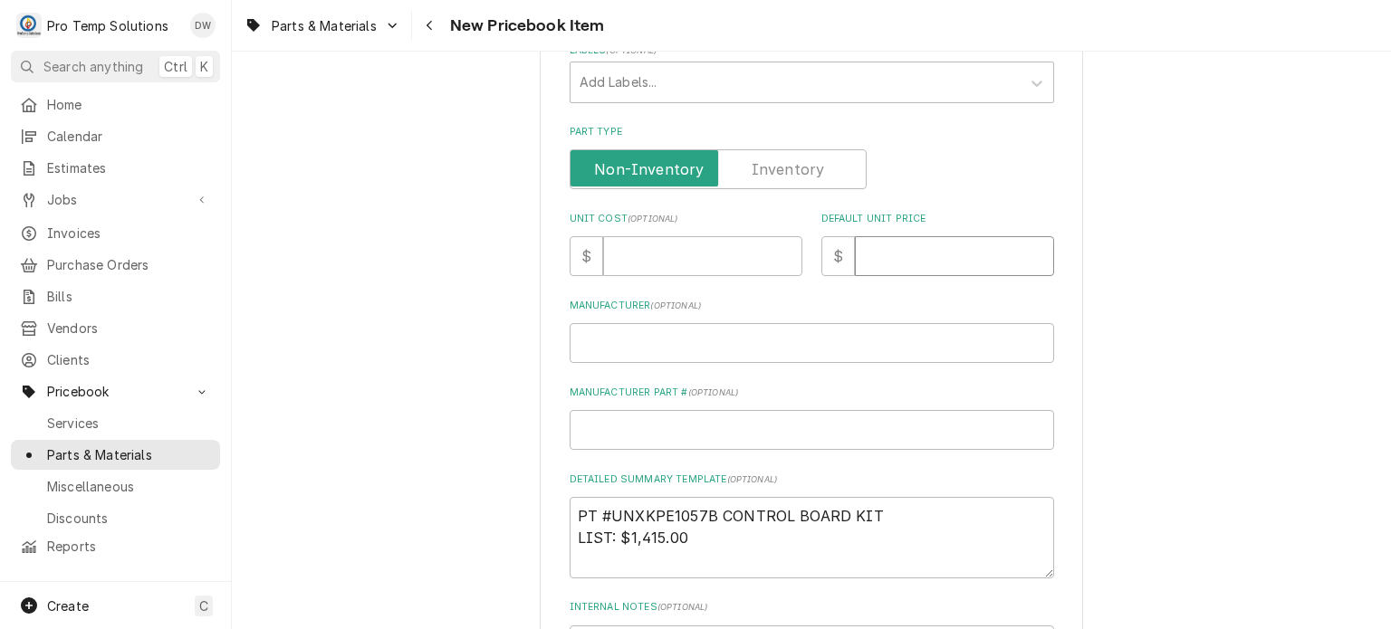
type input "1415.00"
type textarea "x"
type input "1415.00"
click at [623, 252] on input "Unit Cost ( optional )" at bounding box center [702, 256] width 199 height 40
paste input "1131.68"
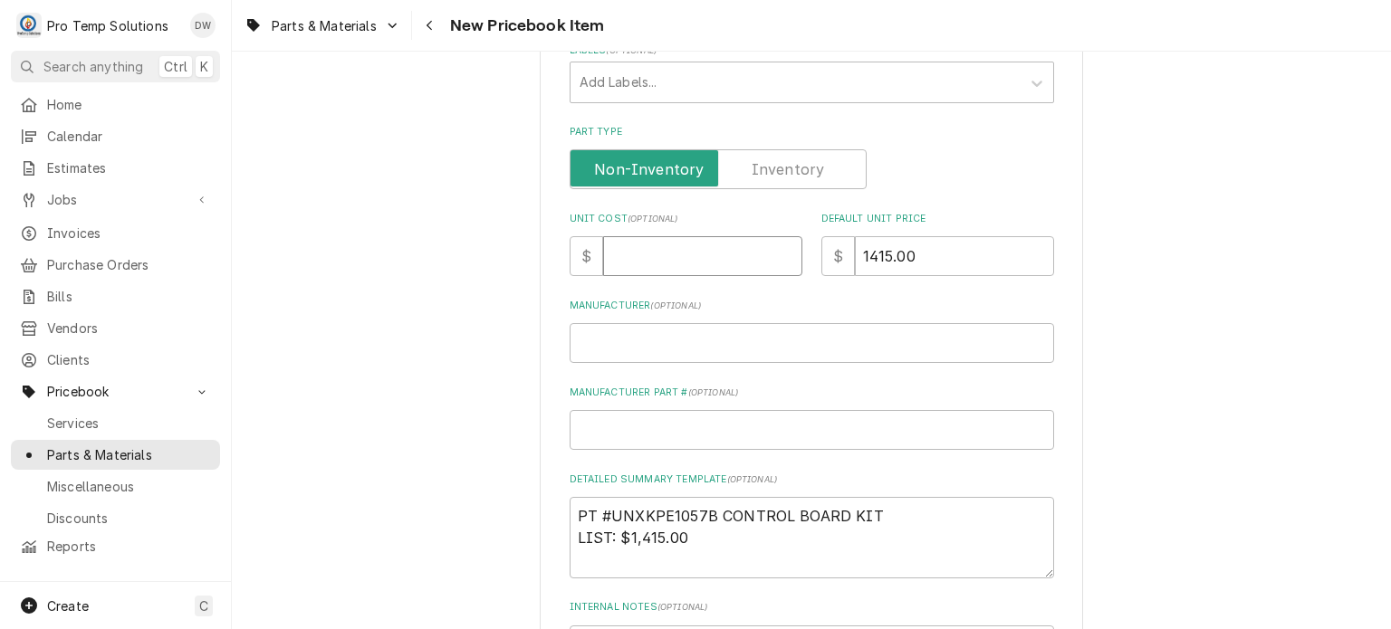
type input "1131.68"
type textarea "x"
type input "1131.68"
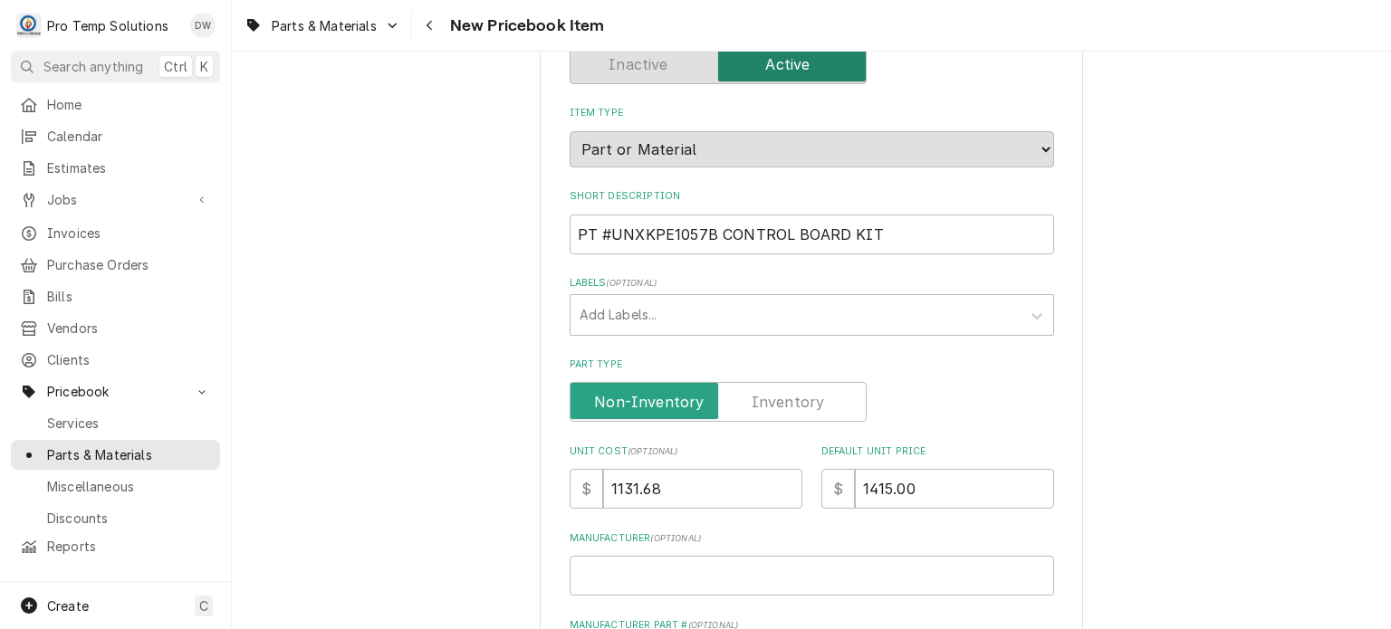
scroll to position [0, 0]
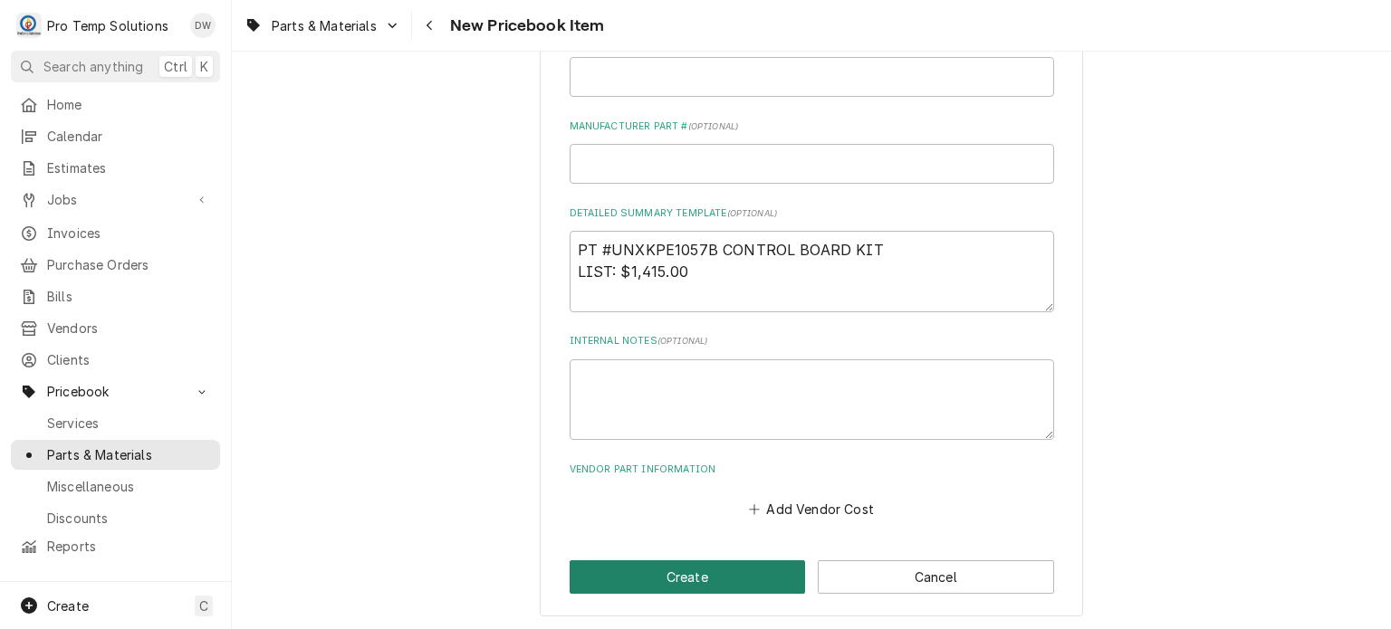
click at [627, 569] on button "Create" at bounding box center [687, 576] width 236 height 33
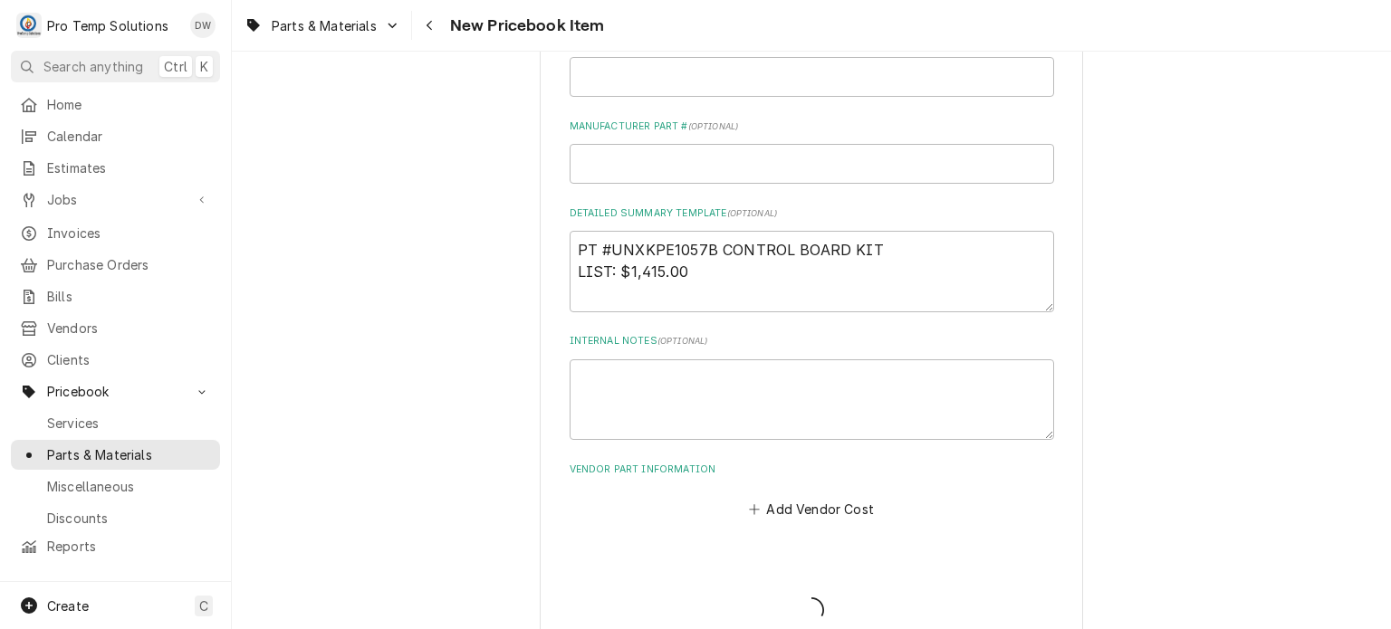
type textarea "x"
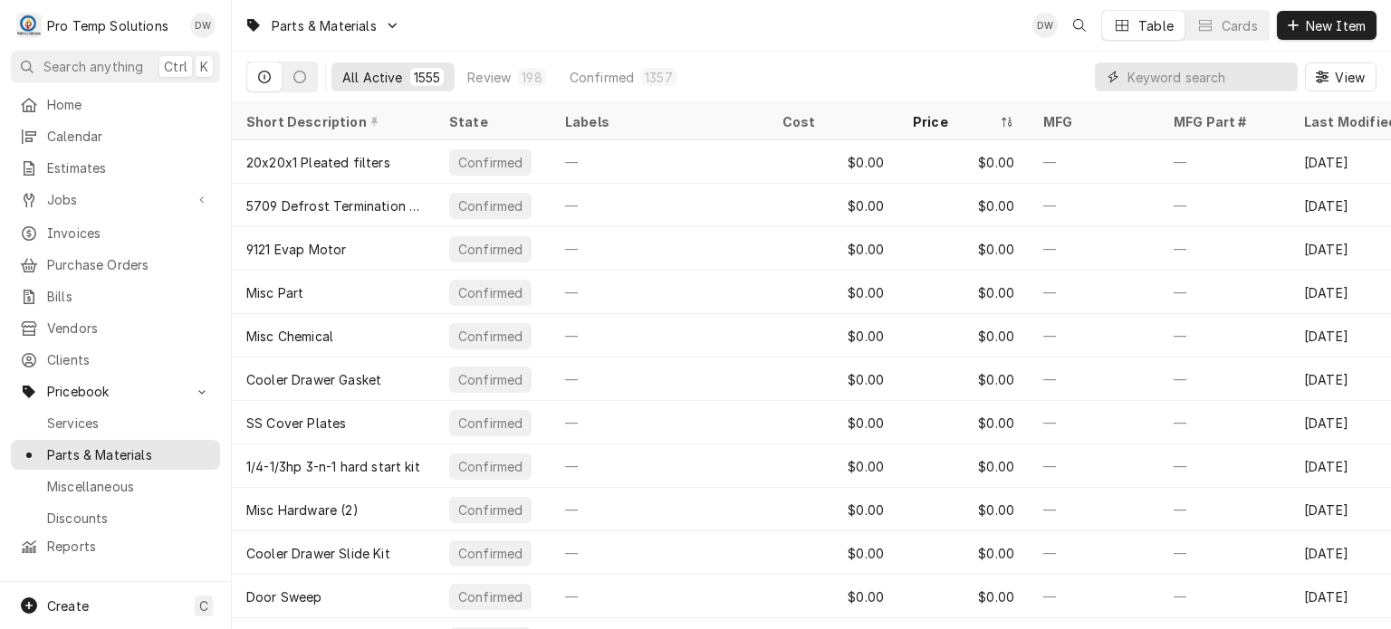
click at [1180, 69] on input "Dynamic Content Wrapper" at bounding box center [1207, 76] width 161 height 29
paste input "1,131.68"
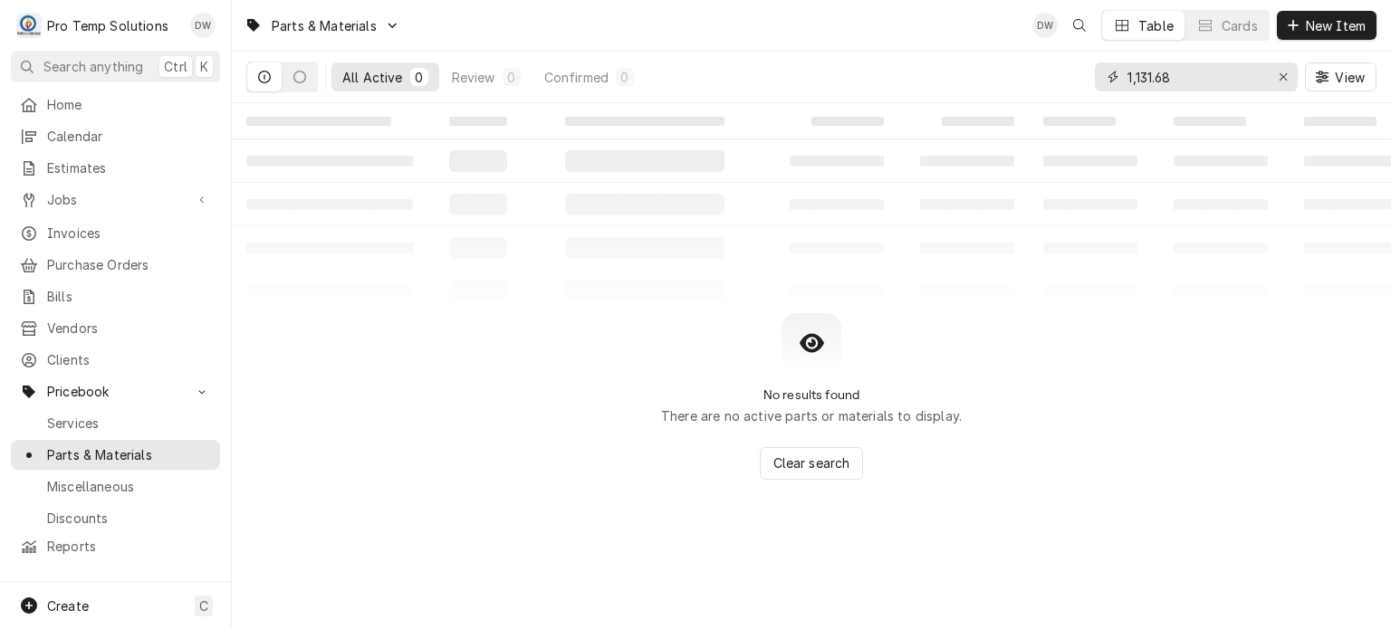
drag, startPoint x: 1239, startPoint y: 89, endPoint x: 1088, endPoint y: 88, distance: 150.3
click at [1088, 88] on div "All Active 0 Review 0 Confirmed 0 1,131.68 View" at bounding box center [811, 77] width 1130 height 51
paste input "UNXKPE1057B"
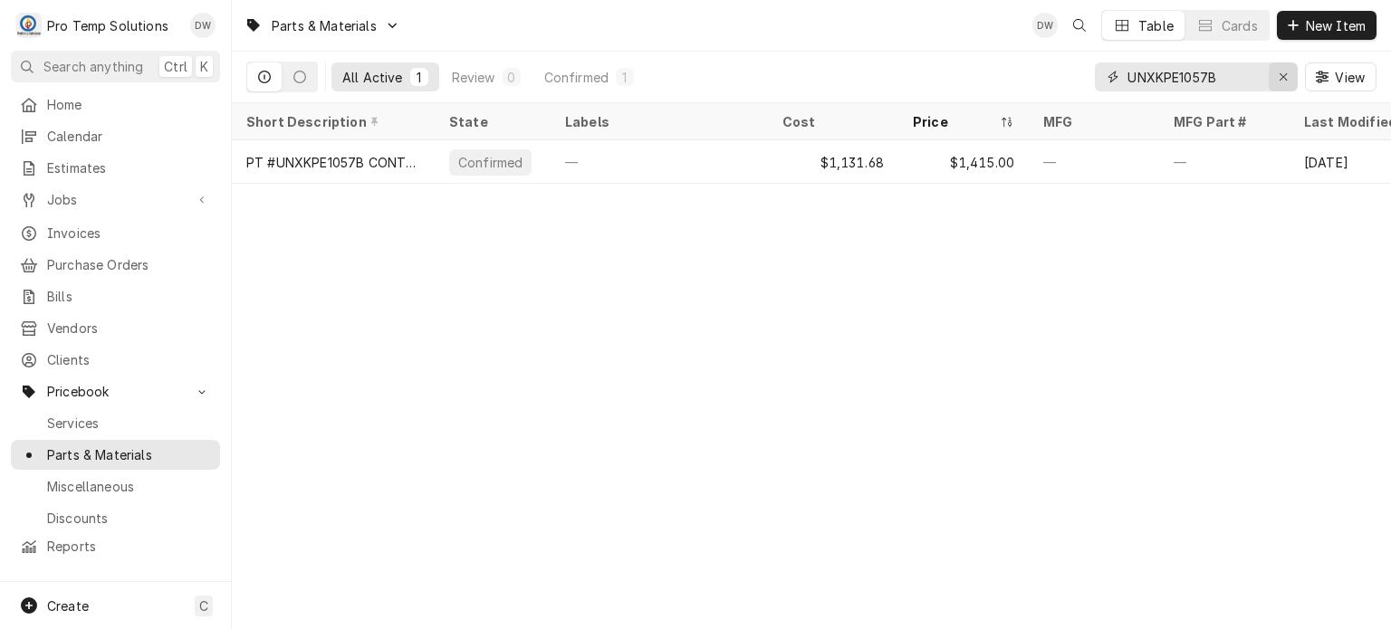
type input "UNXKPE1057B"
click at [1271, 78] on button "Erase input" at bounding box center [1282, 76] width 29 height 29
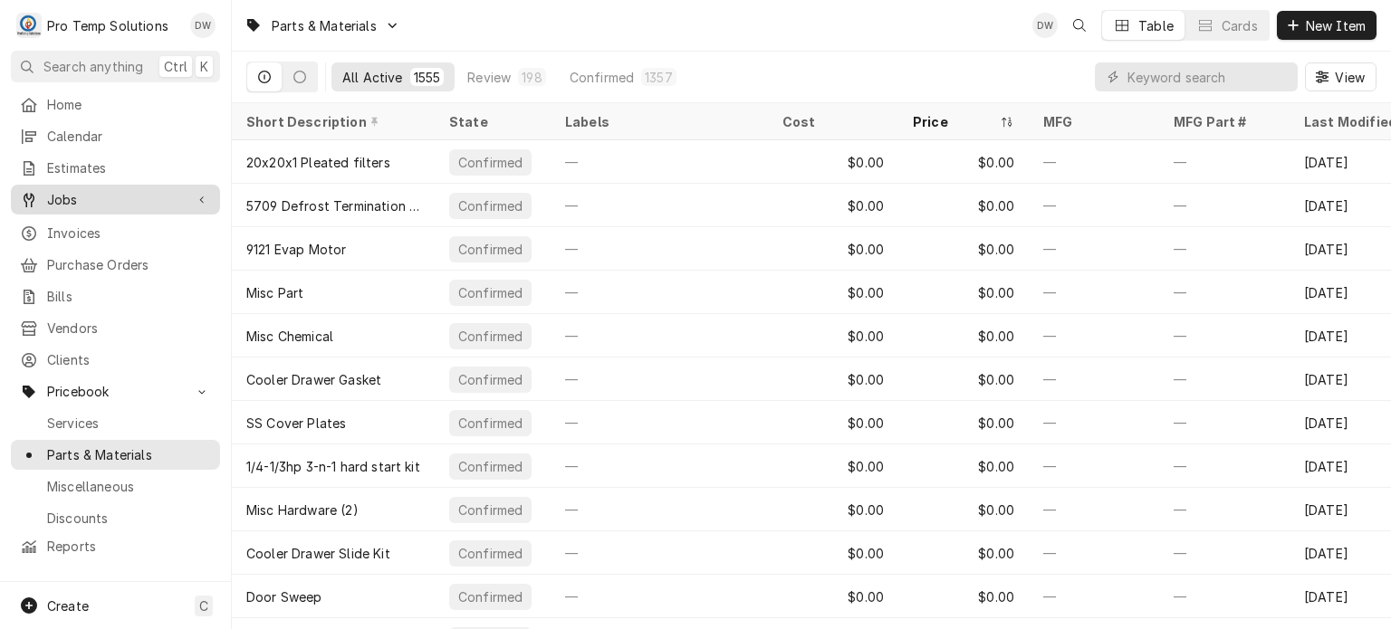
click at [168, 188] on div "Jobs" at bounding box center [115, 199] width 202 height 23
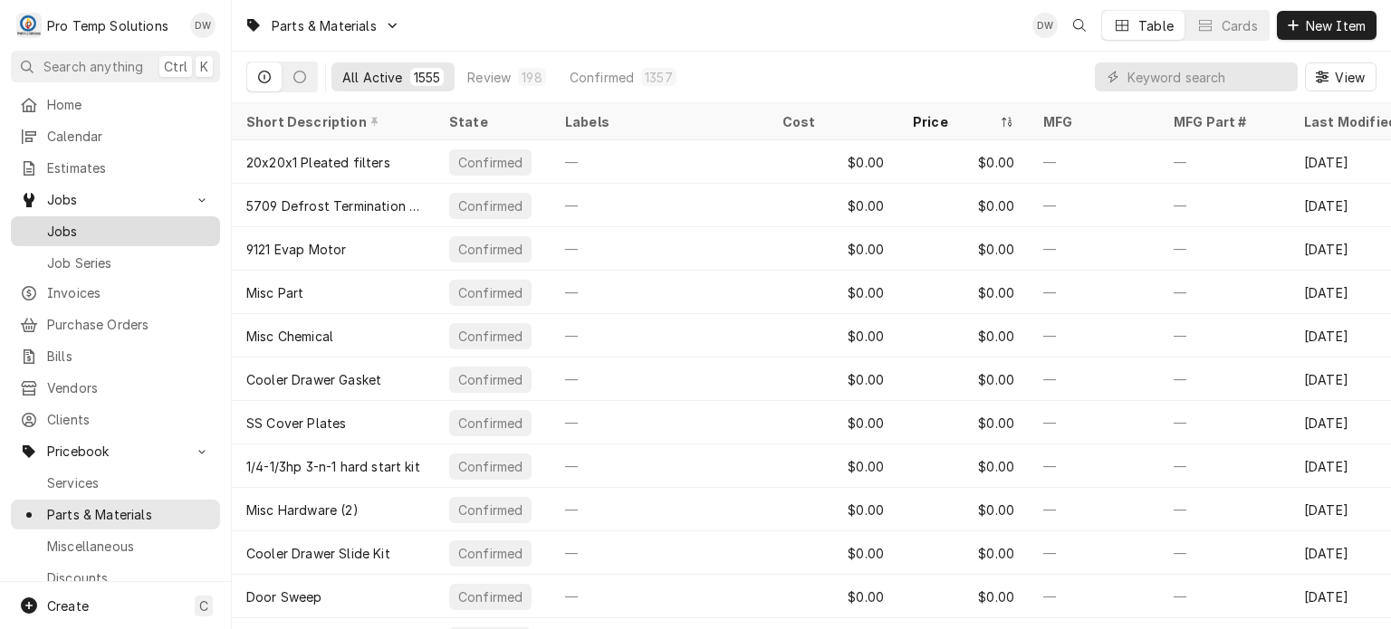
click at [154, 222] on span "Jobs" at bounding box center [129, 231] width 164 height 19
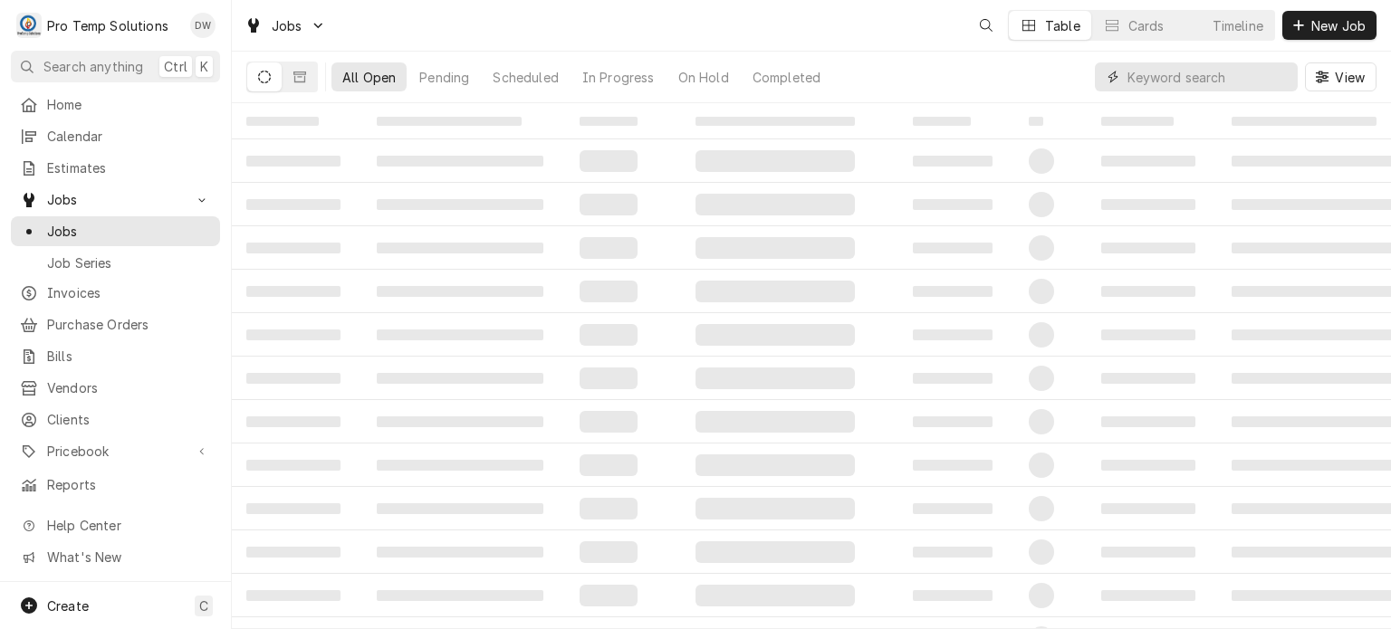
click at [1175, 77] on input "Dynamic Content Wrapper" at bounding box center [1207, 76] width 161 height 29
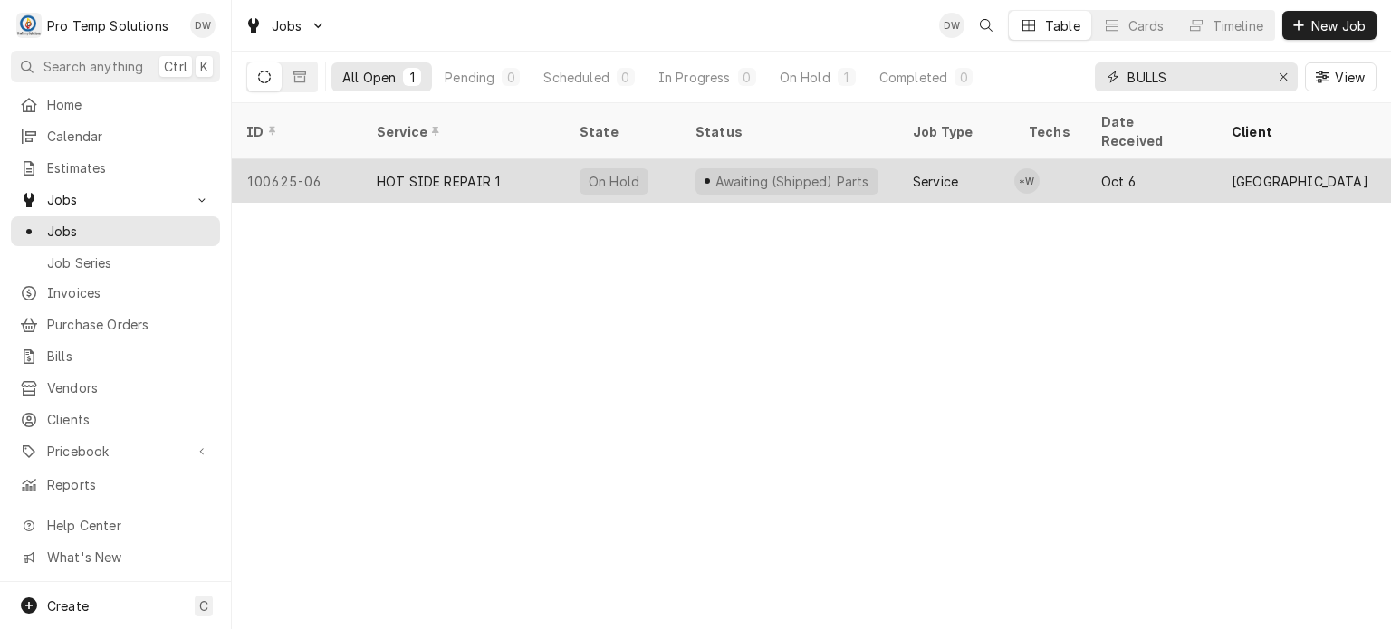
type input "BULLS"
click at [814, 178] on div "Awaiting (Shipped) Parts" at bounding box center [789, 180] width 217 height 43
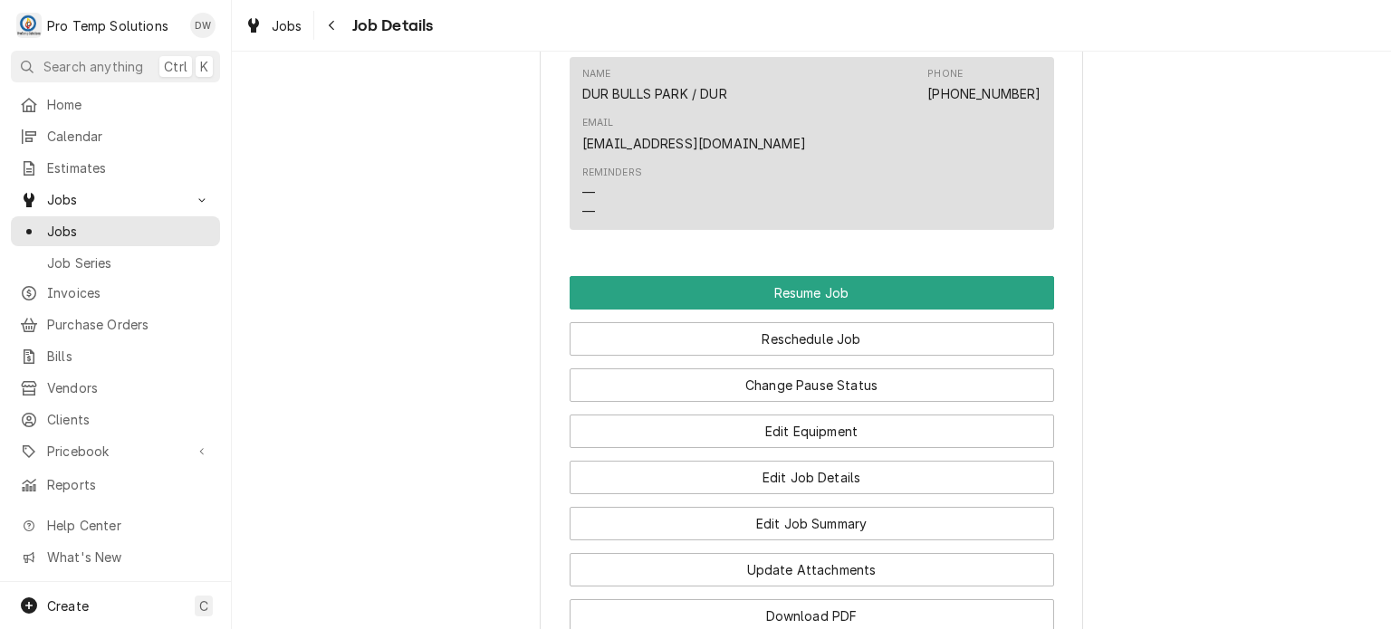
scroll to position [1487, 0]
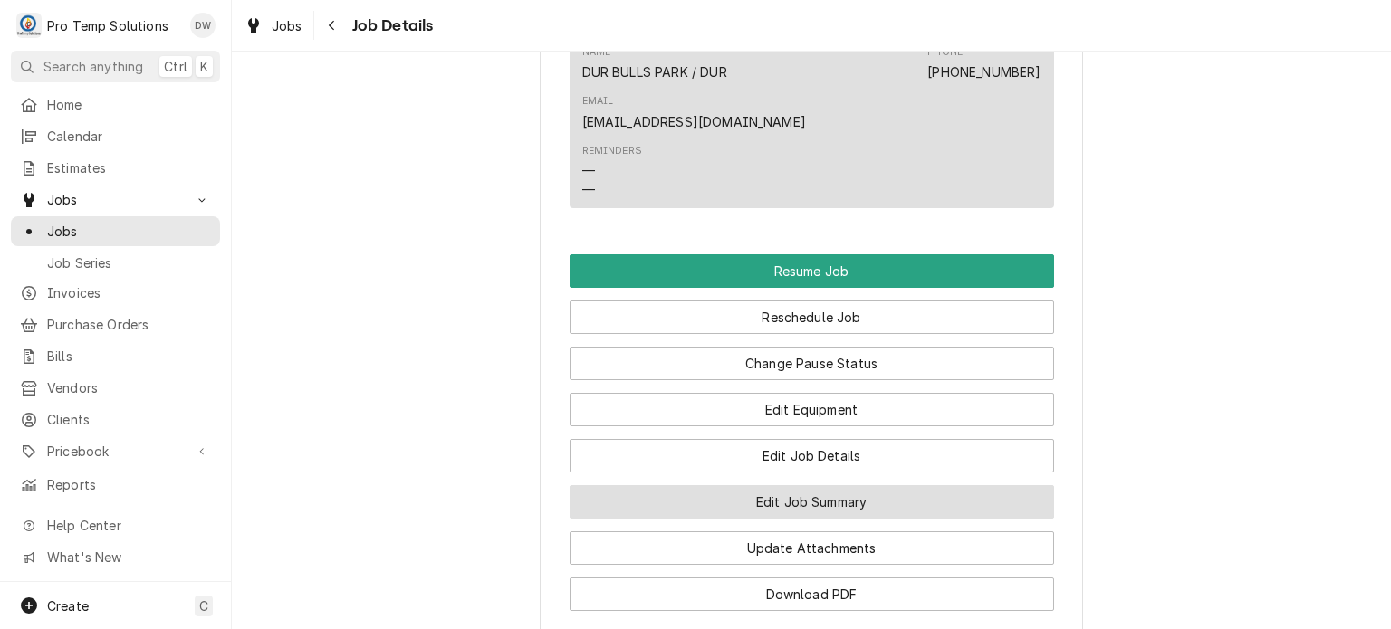
click at [746, 485] on button "Edit Job Summary" at bounding box center [811, 501] width 484 height 33
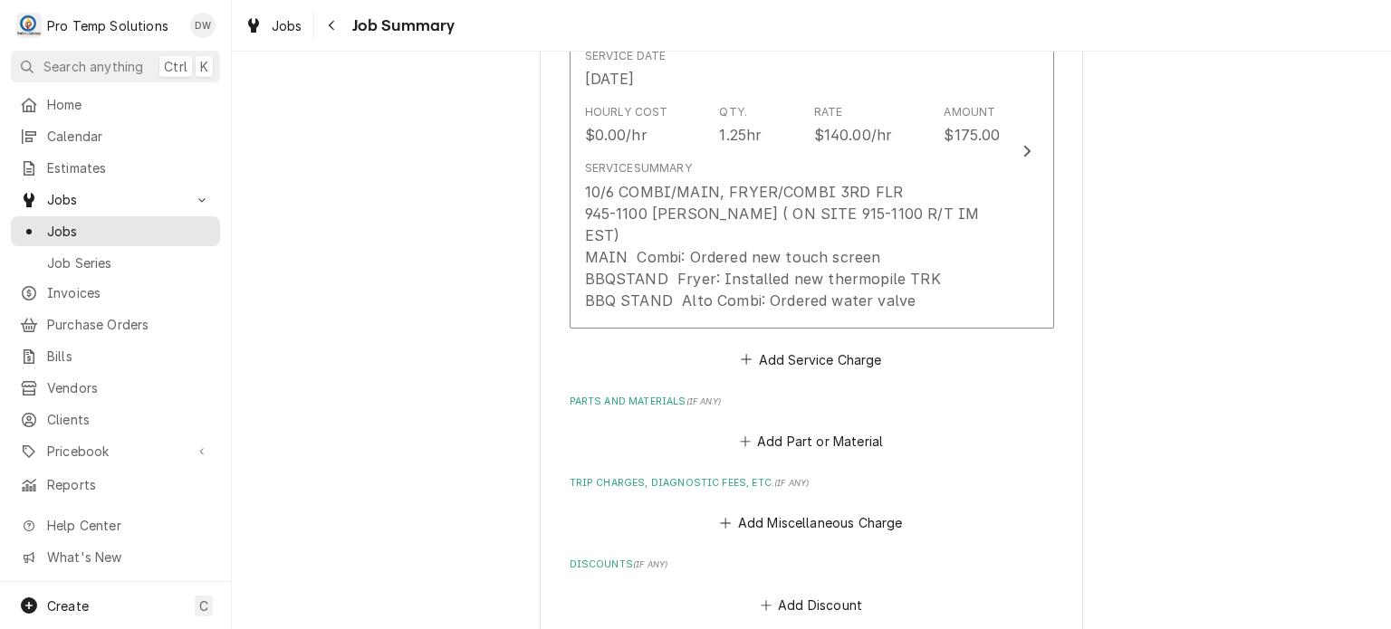
scroll to position [636, 0]
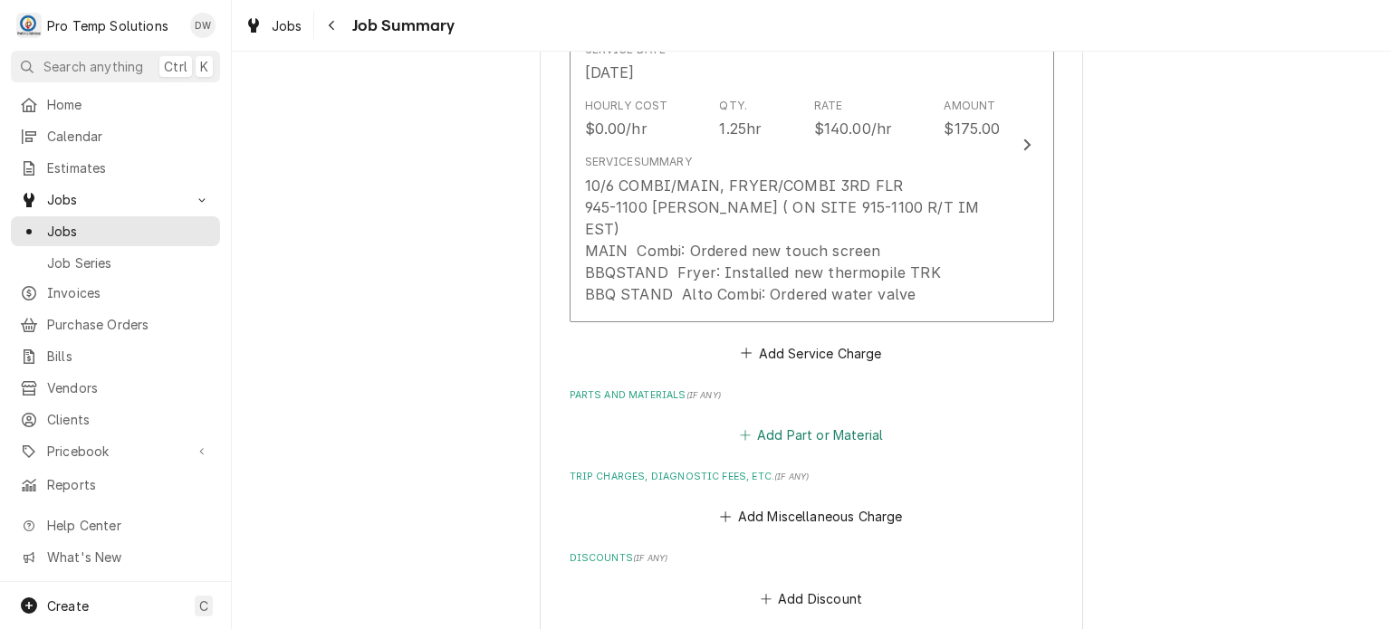
click at [785, 422] on button "Add Part or Material" at bounding box center [810, 434] width 149 height 25
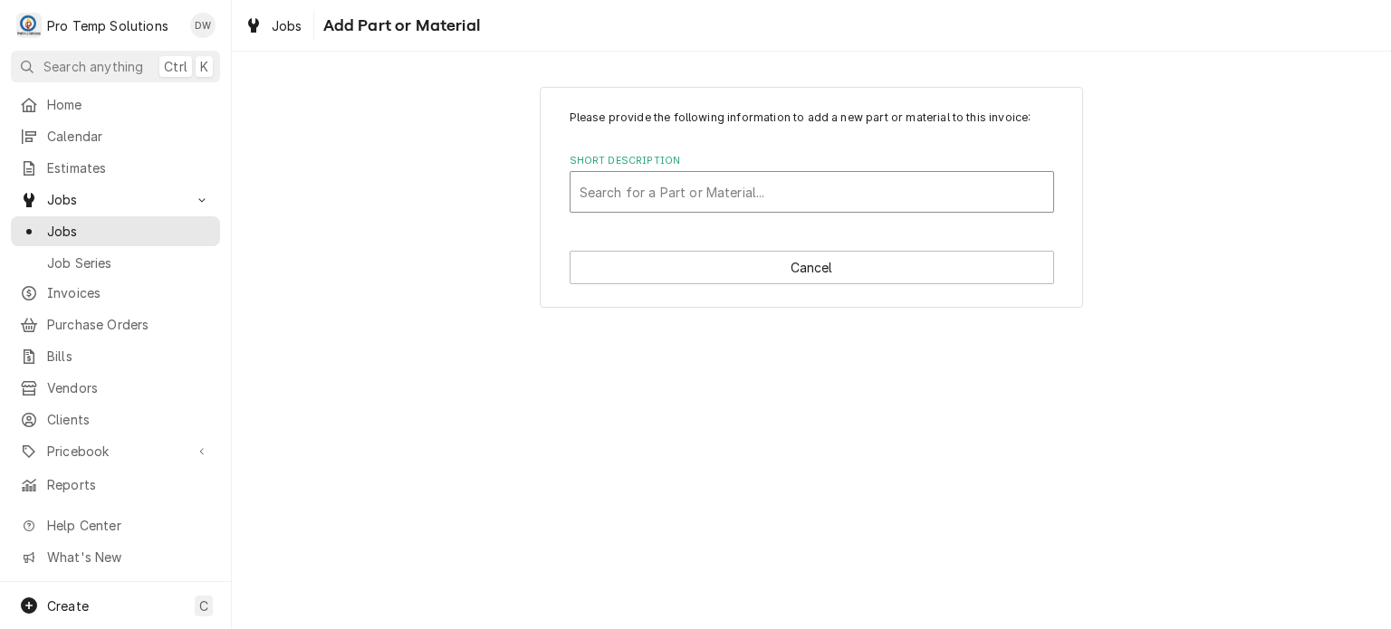
click at [718, 207] on div "Short Description" at bounding box center [811, 192] width 464 height 33
type input "2772-02"
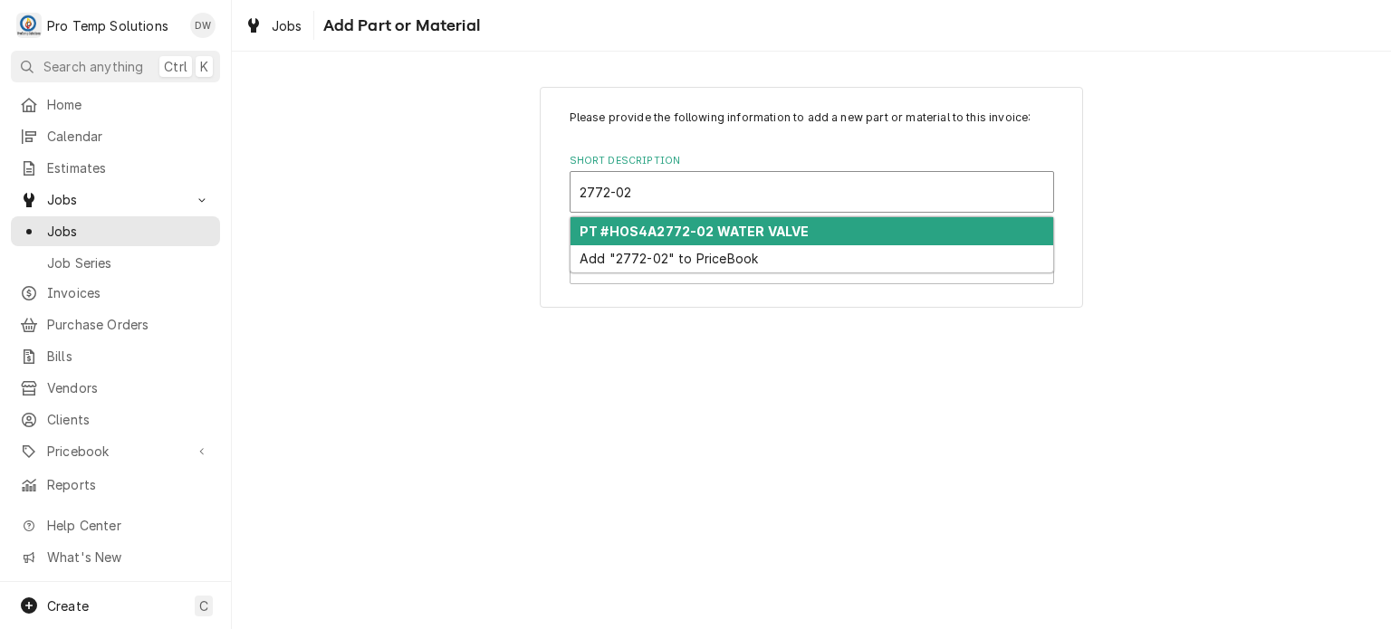
click at [777, 224] on strong "PT #HOS4A2772-02 WATER VALVE" at bounding box center [693, 231] width 229 height 15
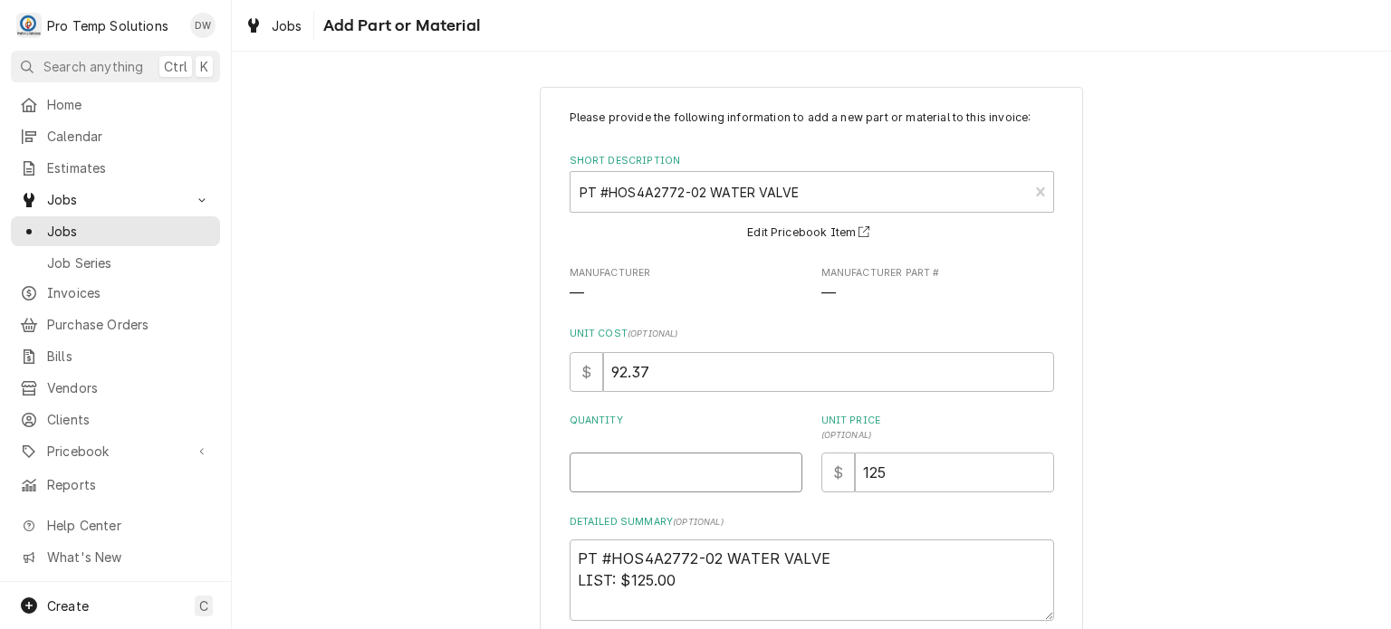
click at [665, 453] on input "Quantity" at bounding box center [685, 473] width 233 height 40
type textarea "x"
type input "1"
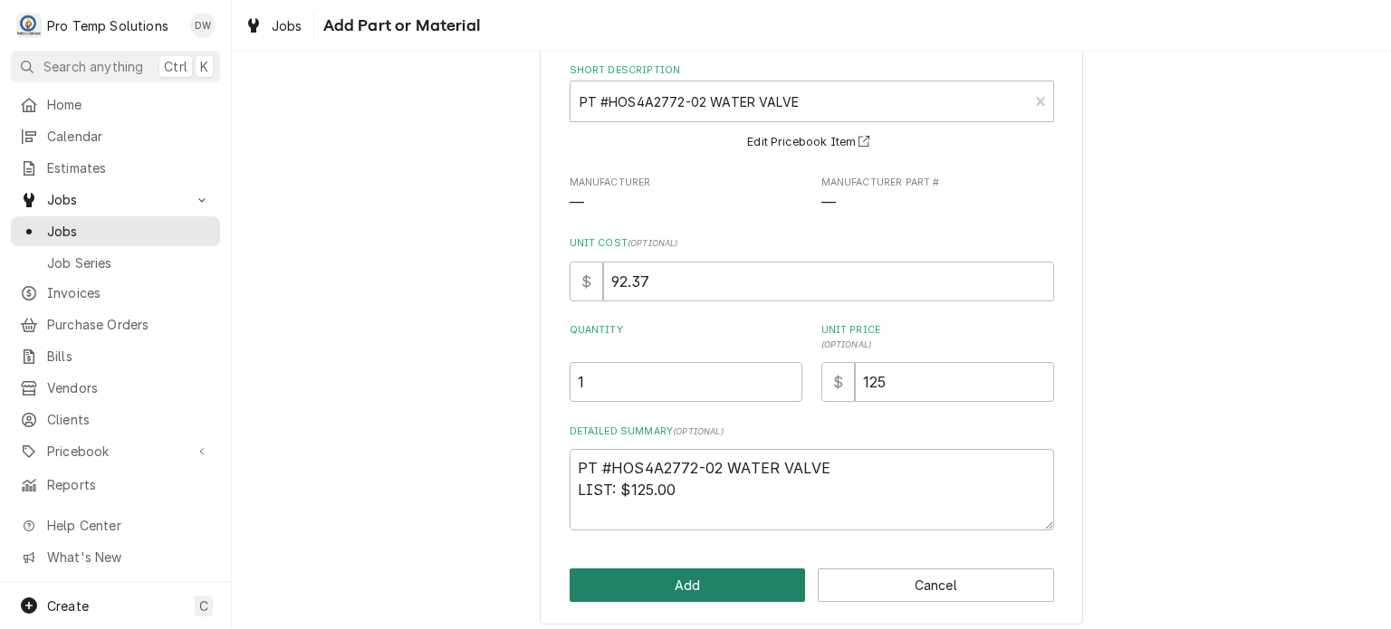
click at [638, 578] on button "Add" at bounding box center [687, 585] width 236 height 33
type textarea "x"
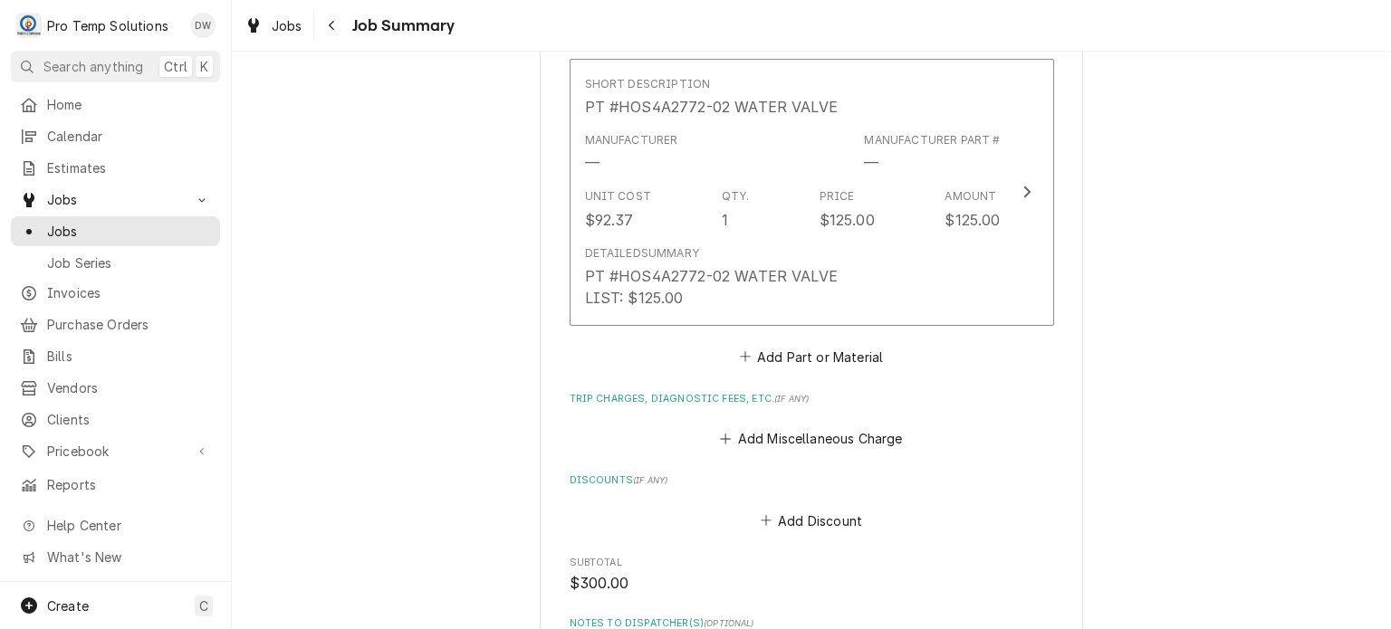
scroll to position [1003, 0]
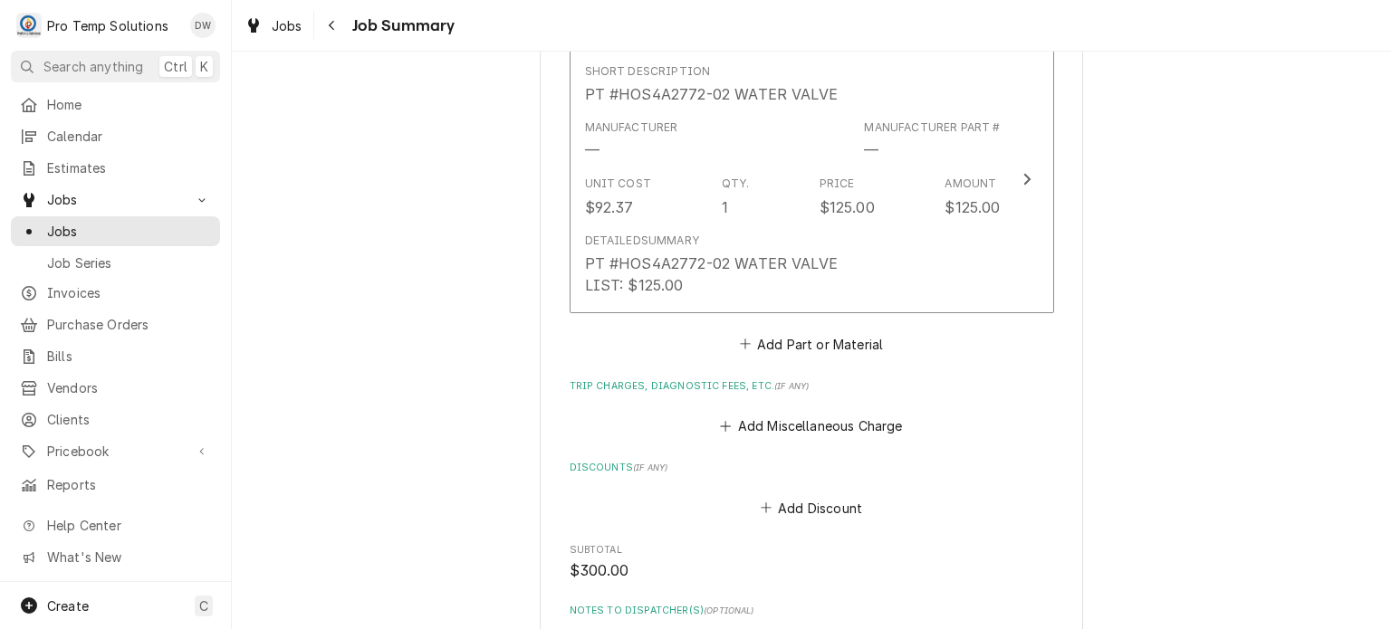
click at [770, 331] on button "Add Part or Material" at bounding box center [810, 343] width 149 height 25
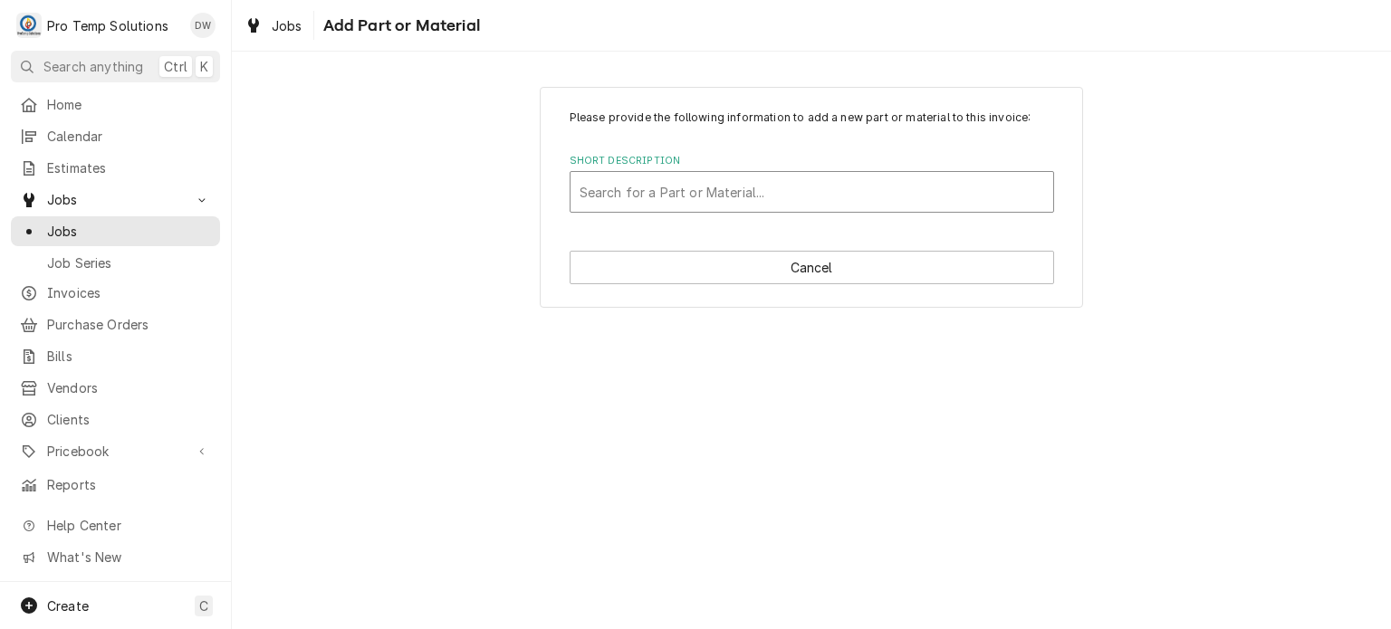
click at [757, 196] on div "Short Description" at bounding box center [811, 192] width 464 height 33
type input "5403"
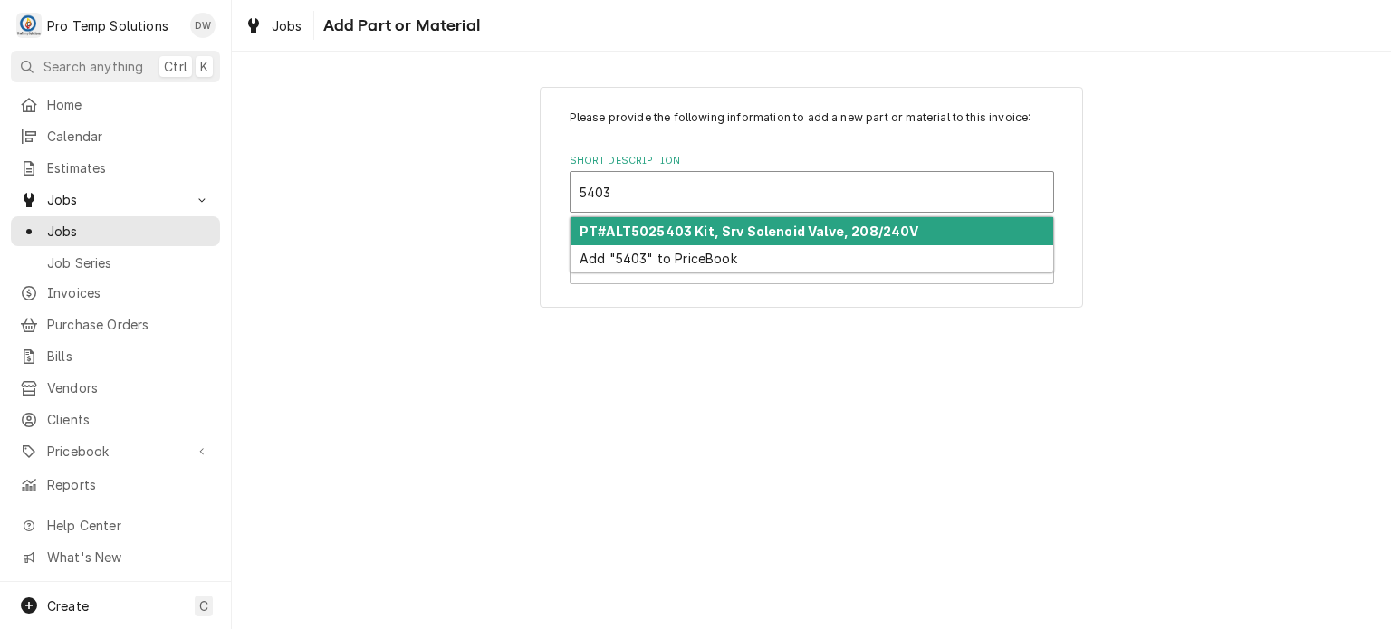
click at [780, 231] on strong "PT#ALT5025403 Kit, Srv Solenoid Valve, 208/240V" at bounding box center [749, 231] width 340 height 15
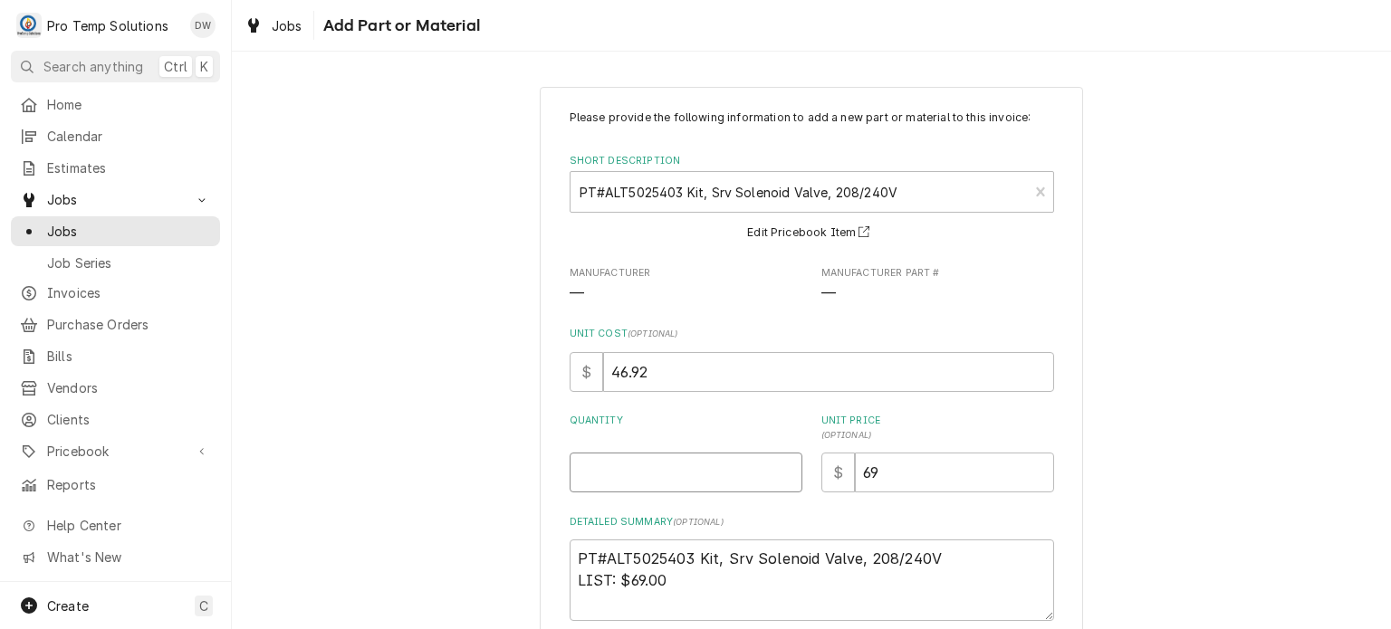
click at [683, 473] on input "Quantity" at bounding box center [685, 473] width 233 height 40
type textarea "x"
type input "1"
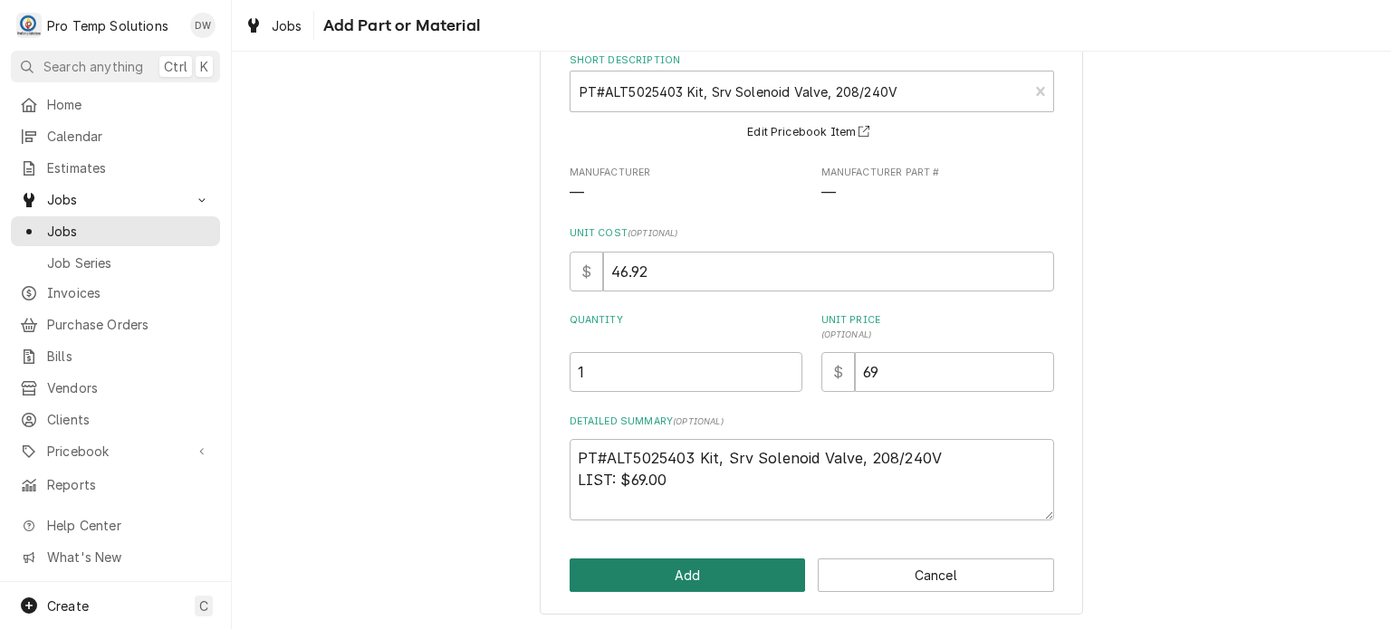
click at [659, 566] on button "Add" at bounding box center [687, 575] width 236 height 33
type textarea "x"
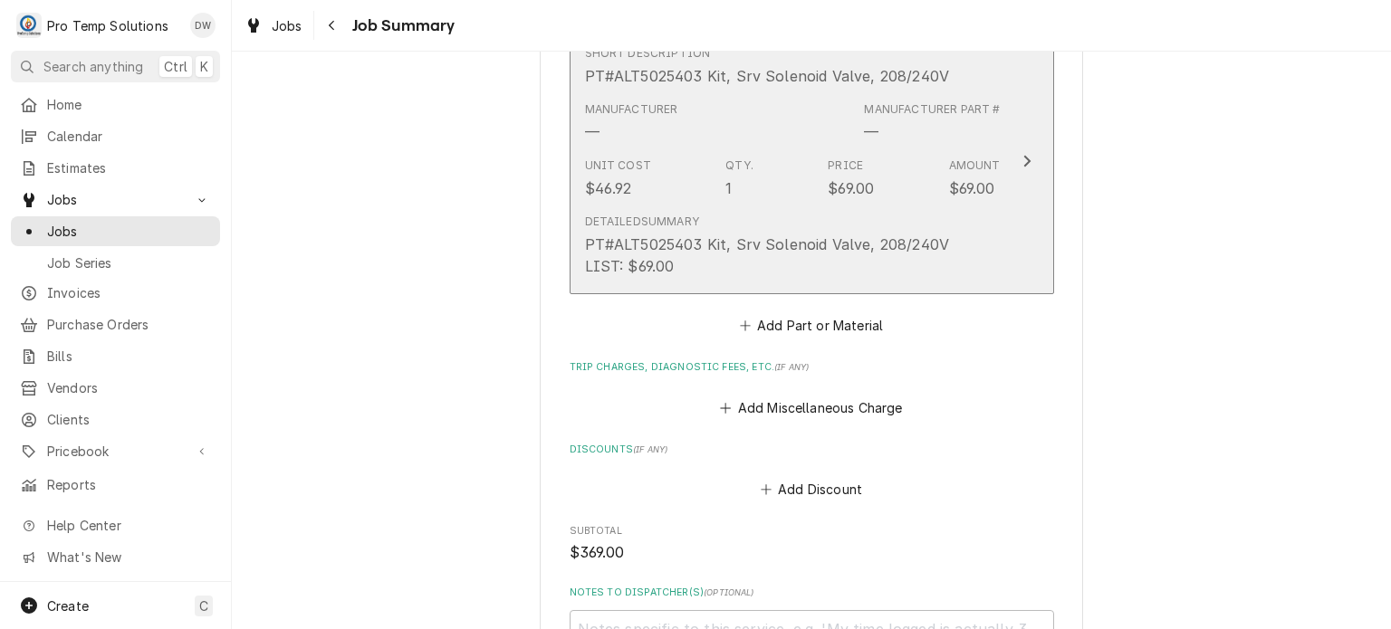
scroll to position [1298, 0]
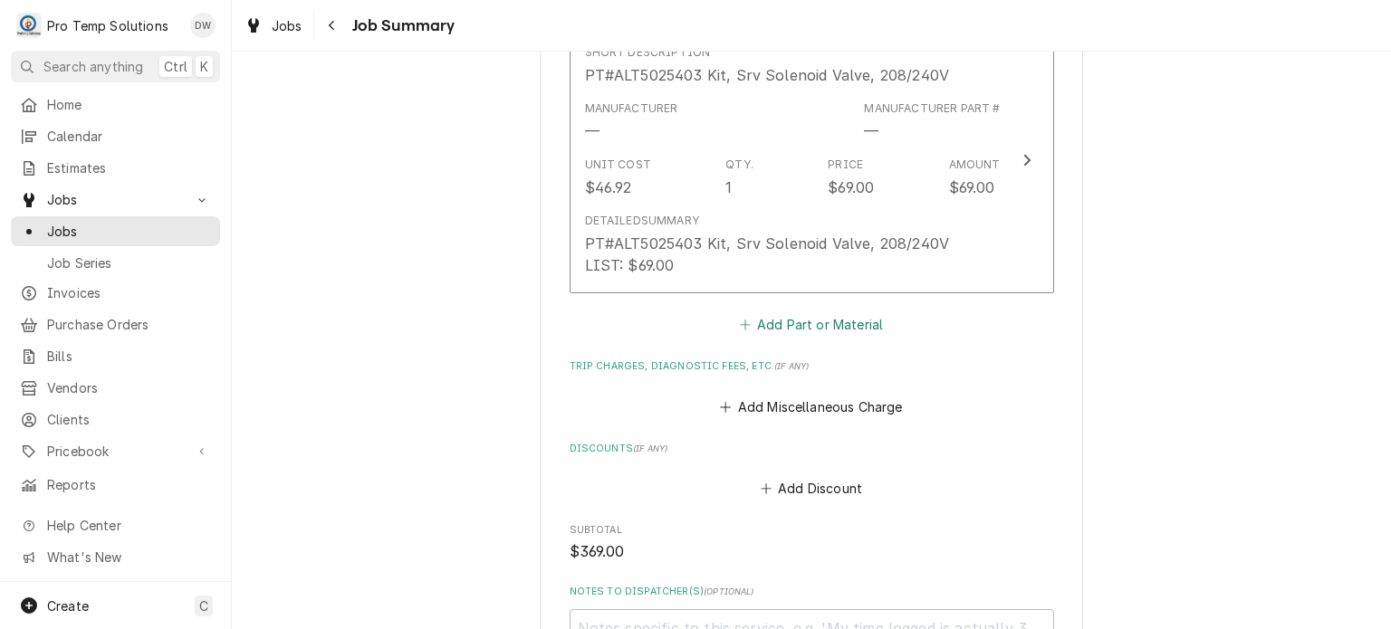
click at [774, 312] on button "Add Part or Material" at bounding box center [810, 324] width 149 height 25
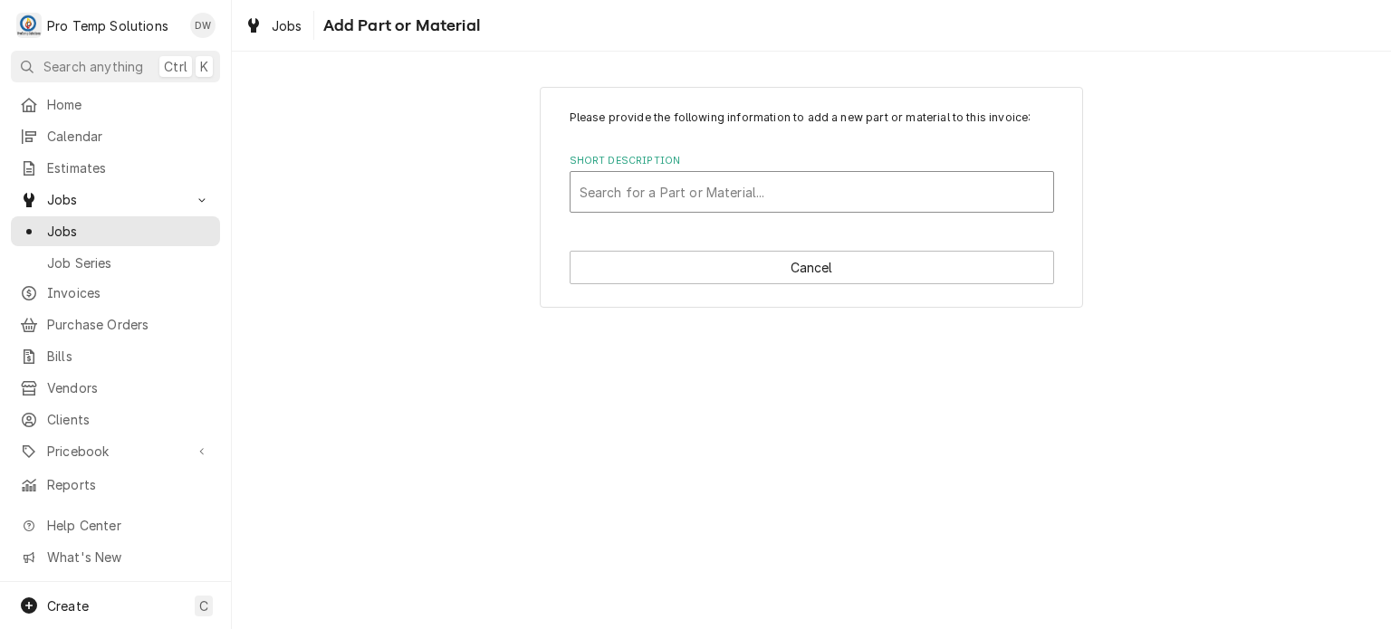
click at [752, 188] on div "Short Description" at bounding box center [811, 192] width 464 height 33
type input "1057B"
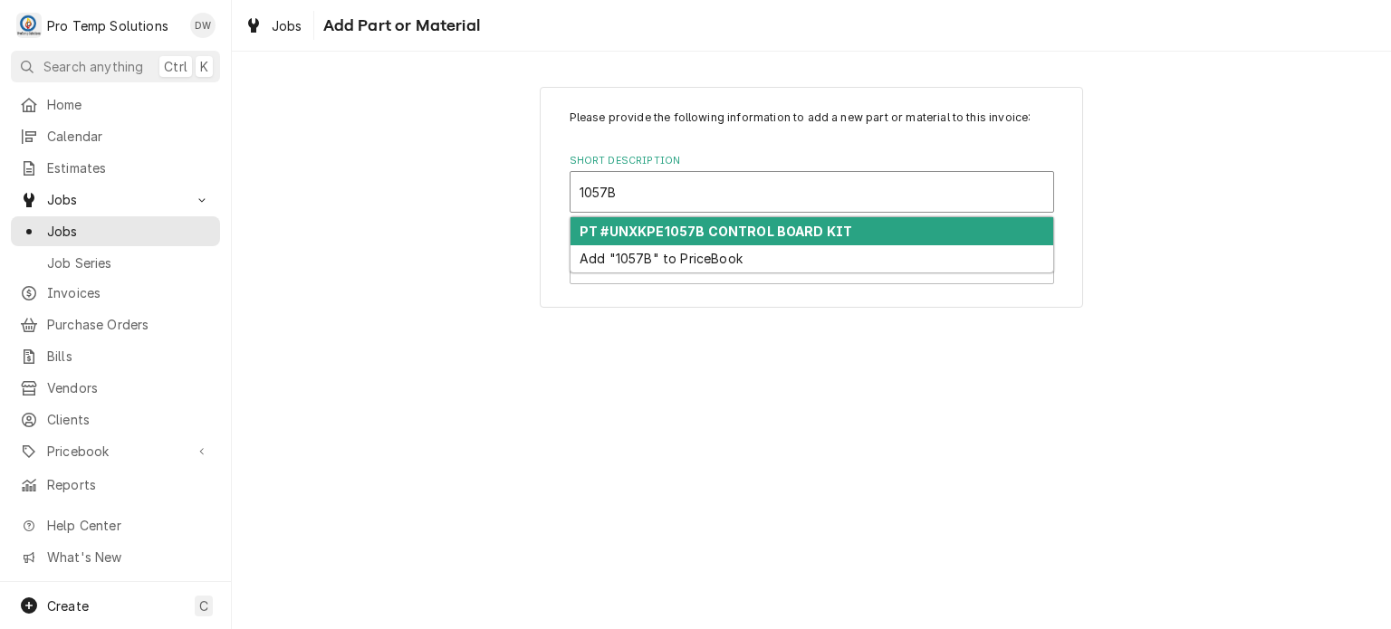
click at [773, 225] on strong "PT #UNXKPE1057B CONTROL BOARD KIT" at bounding box center [715, 231] width 273 height 15
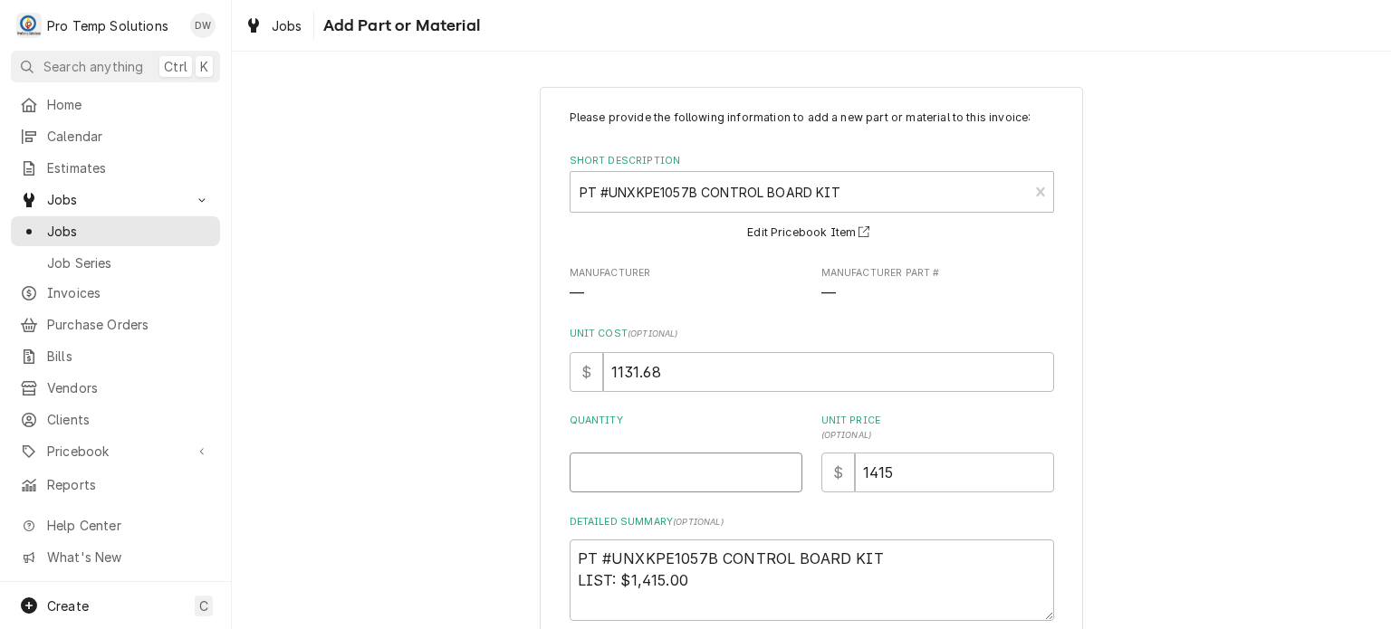
click at [665, 474] on input "Quantity" at bounding box center [685, 473] width 233 height 40
type textarea "x"
type input "1"
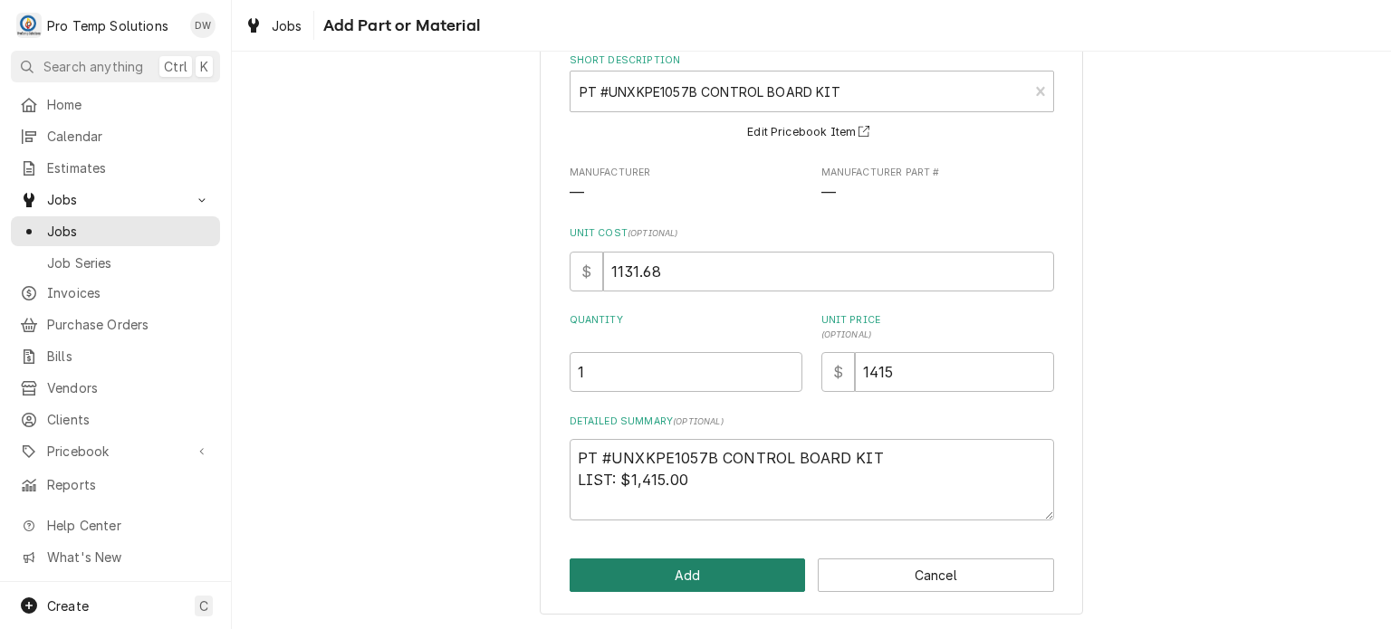
click at [638, 576] on button "Add" at bounding box center [687, 575] width 236 height 33
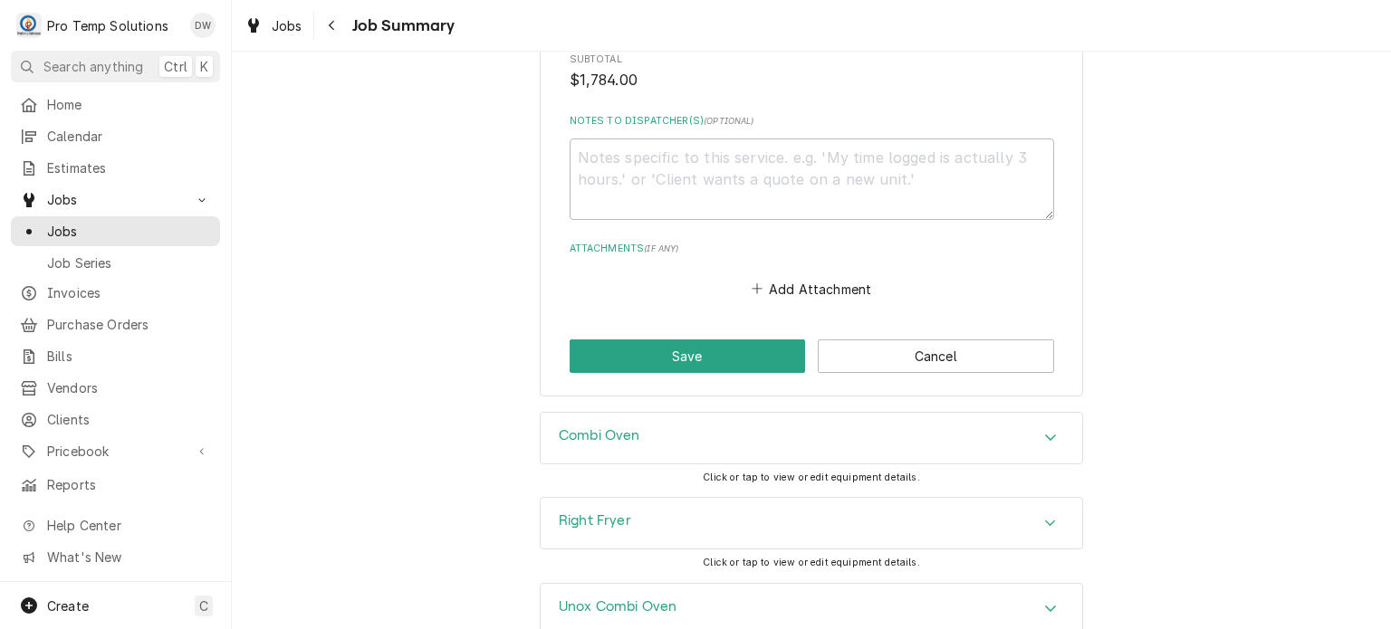
scroll to position [2119, 0]
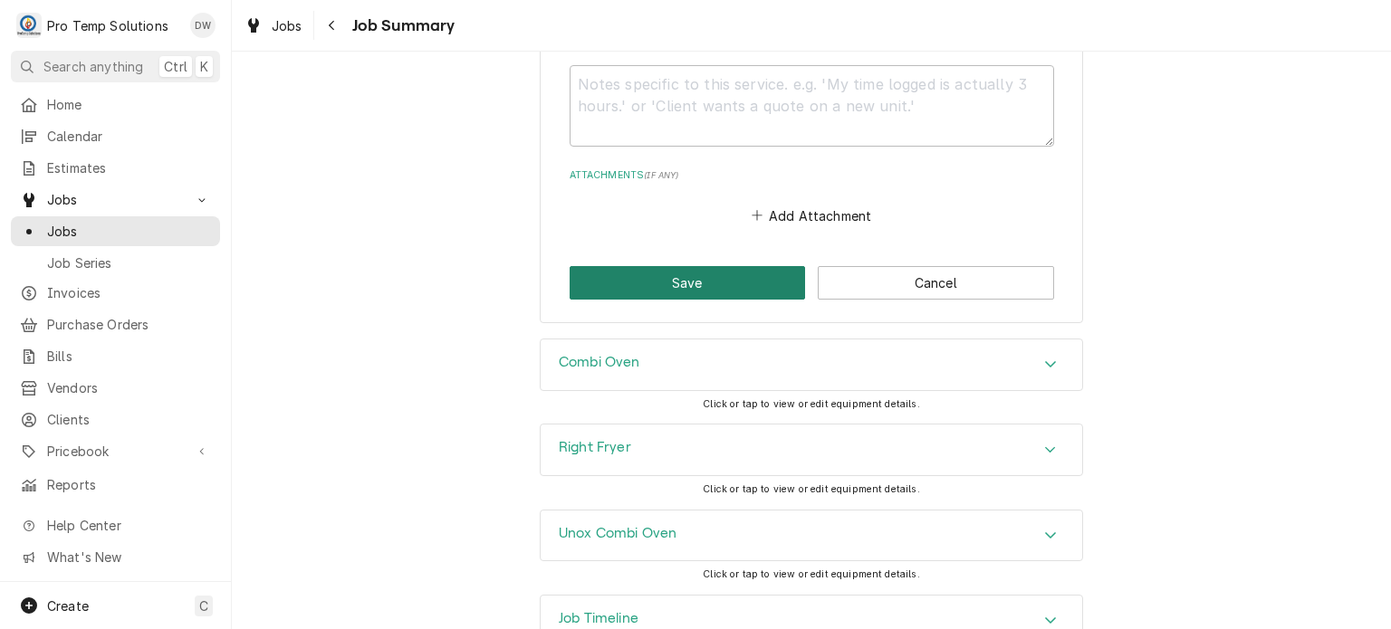
click at [715, 266] on button "Save" at bounding box center [687, 282] width 236 height 33
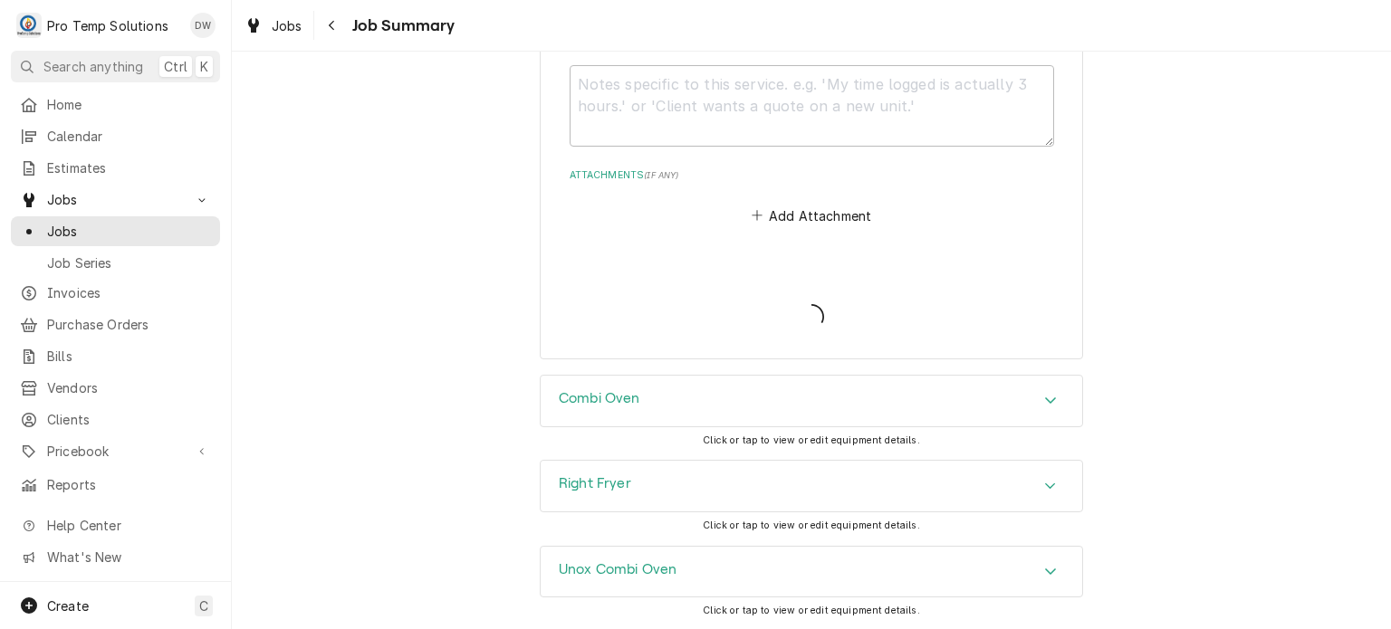
type textarea "x"
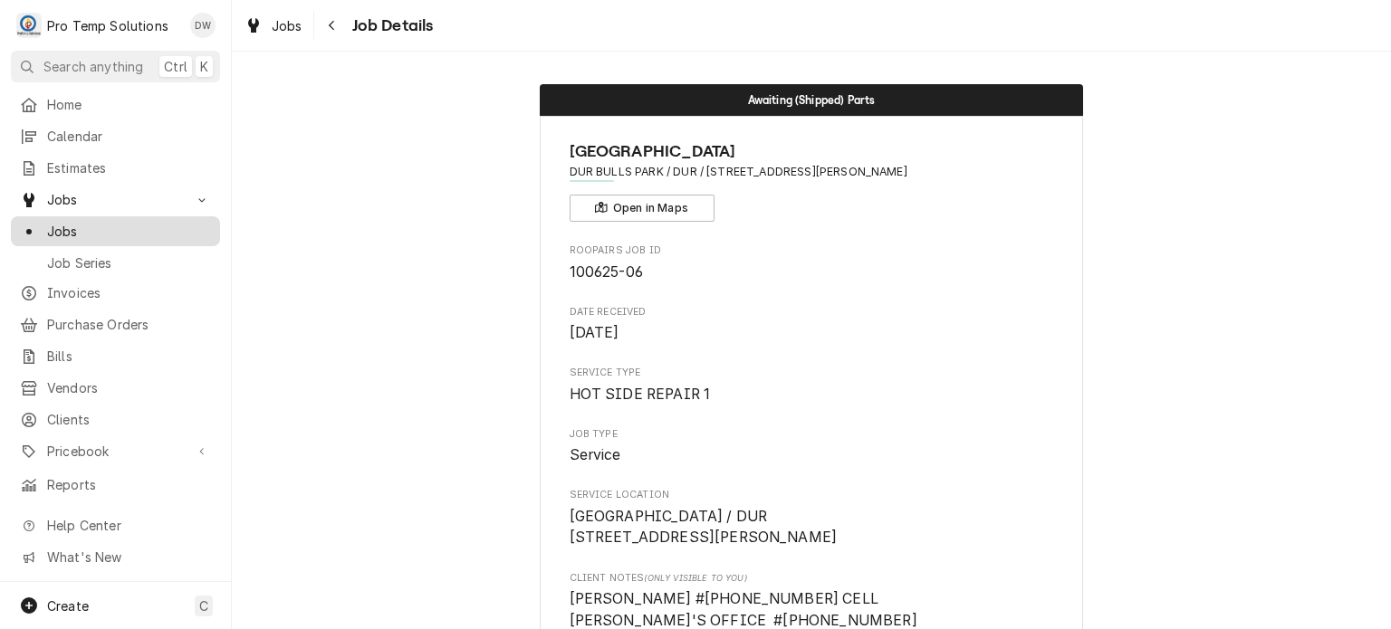
click at [92, 227] on span "Jobs" at bounding box center [129, 231] width 164 height 19
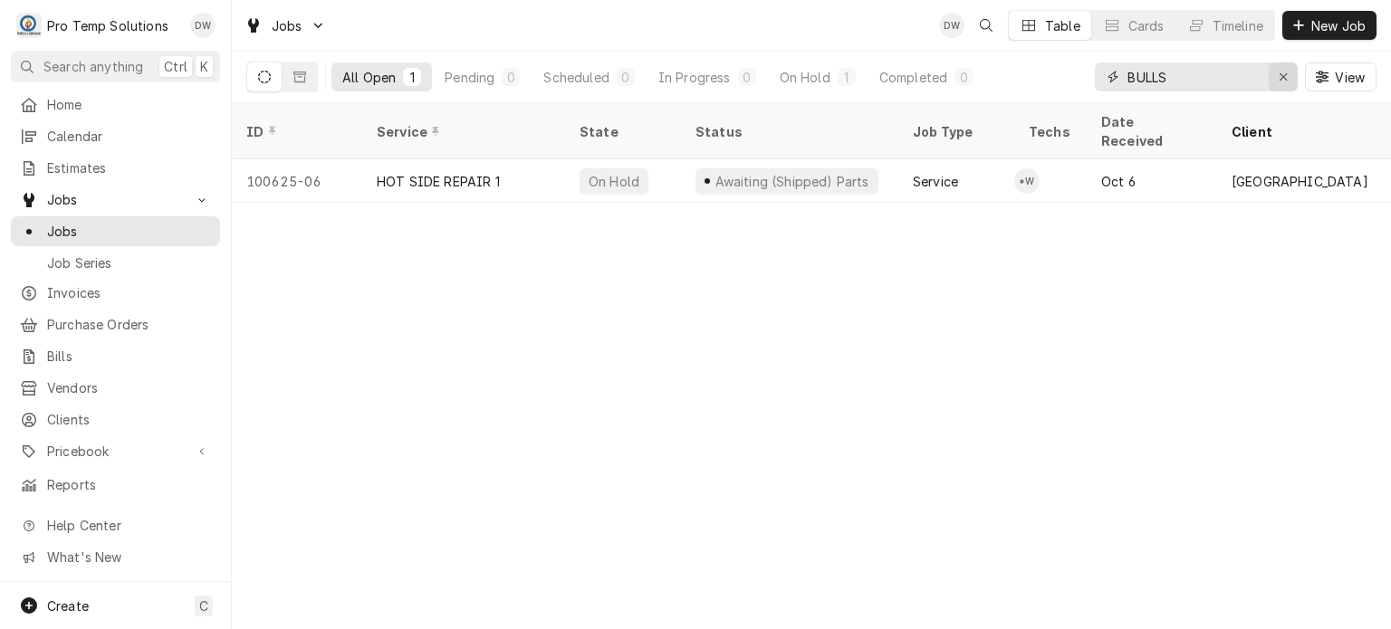
click at [1282, 75] on icon "Erase input" at bounding box center [1282, 76] width 7 height 7
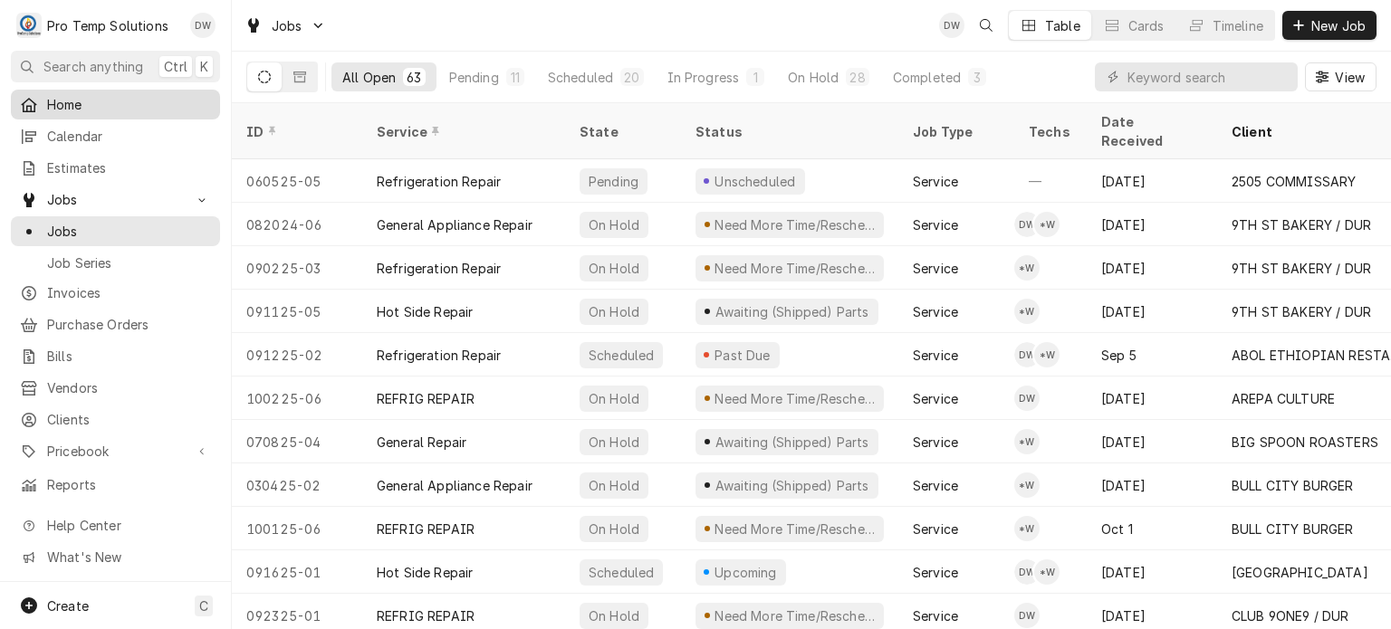
click at [111, 95] on span "Home" at bounding box center [129, 104] width 164 height 19
